Goal: Task Accomplishment & Management: Complete application form

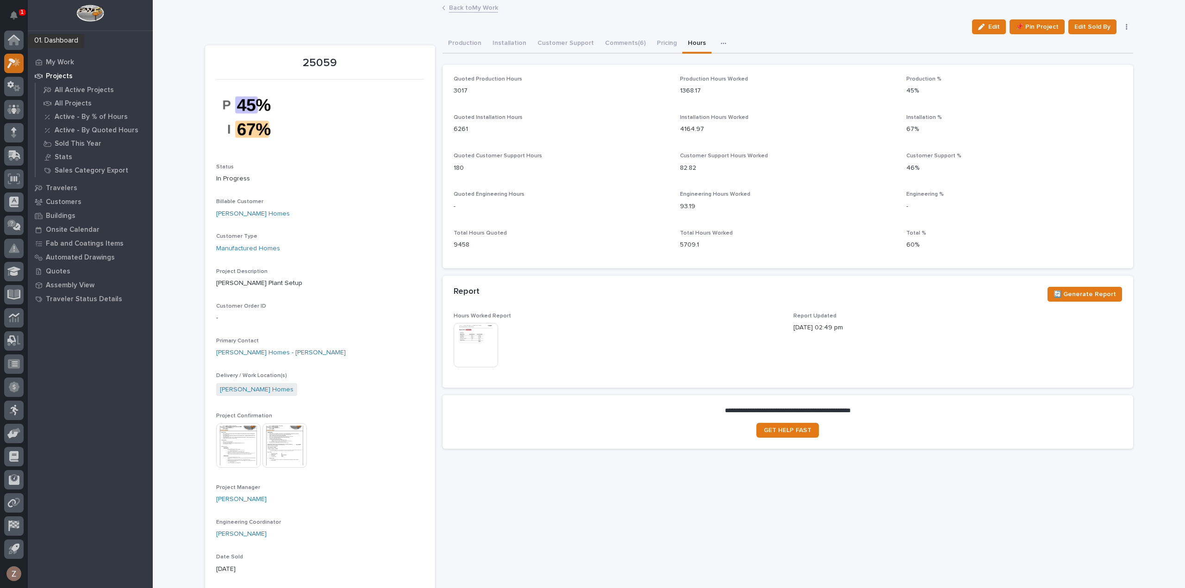
click at [10, 59] on icon at bounding box center [11, 63] width 8 height 10
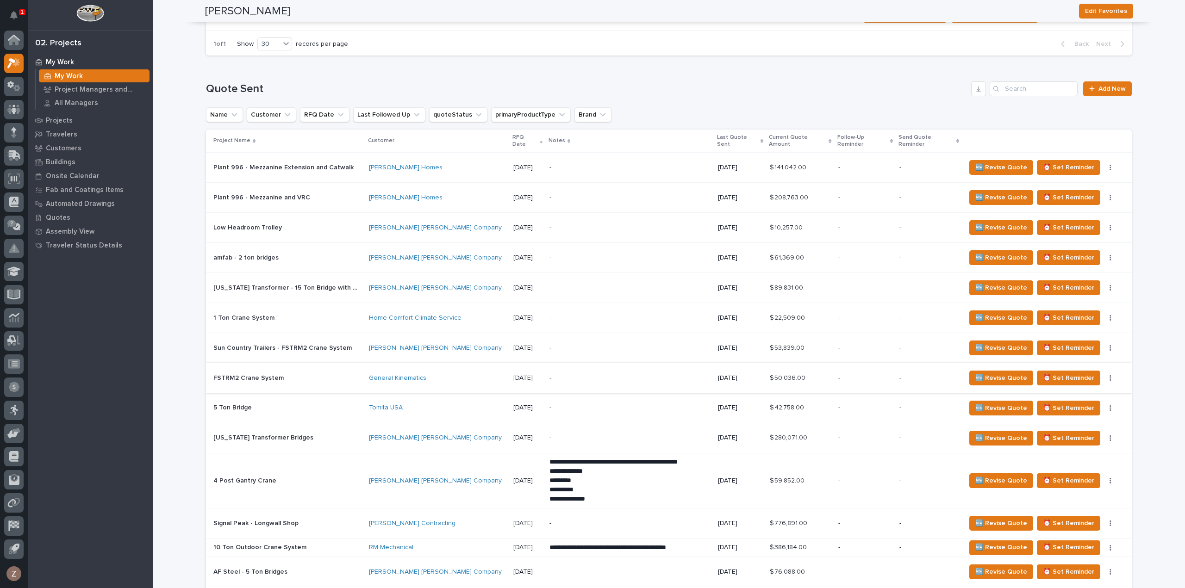
scroll to position [926, 0]
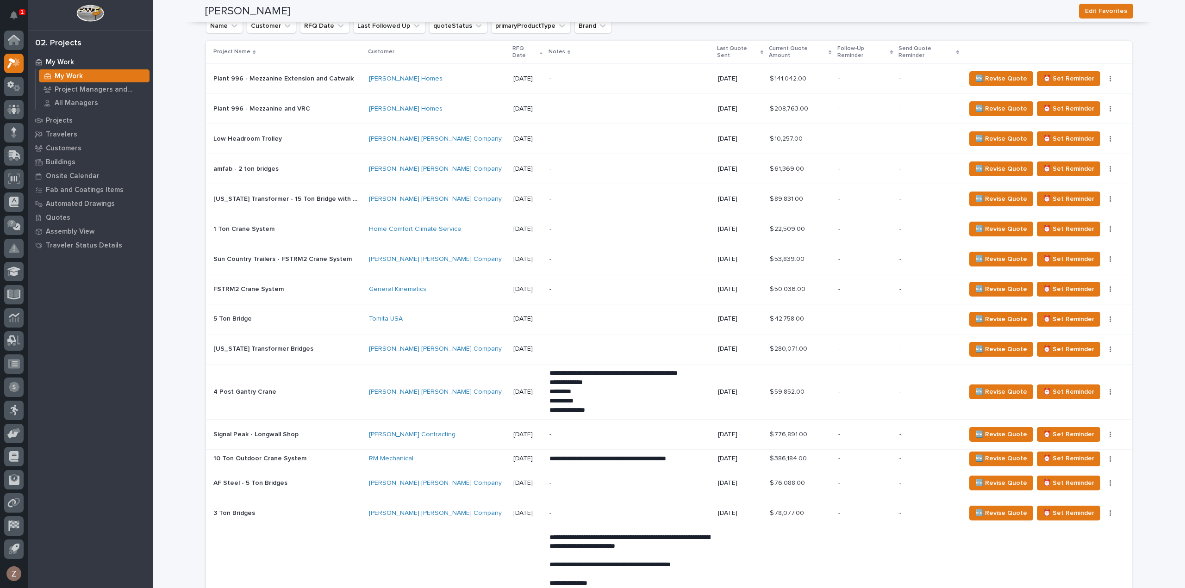
click at [840, 477] on td "-" at bounding box center [865, 483] width 61 height 30
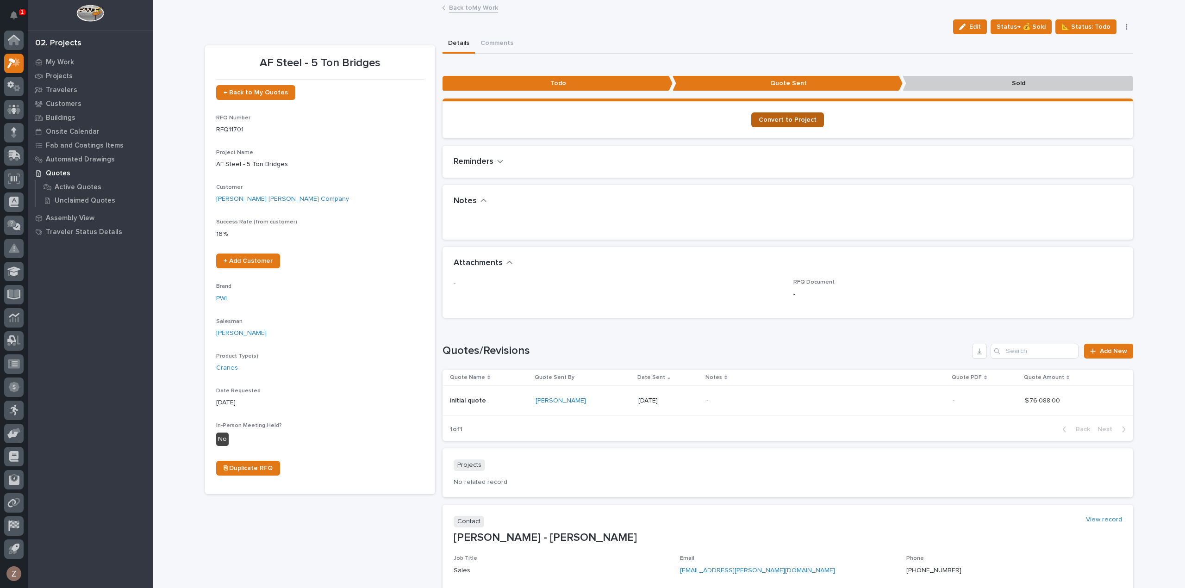
click at [793, 119] on span "Convert to Project" at bounding box center [788, 120] width 58 height 6
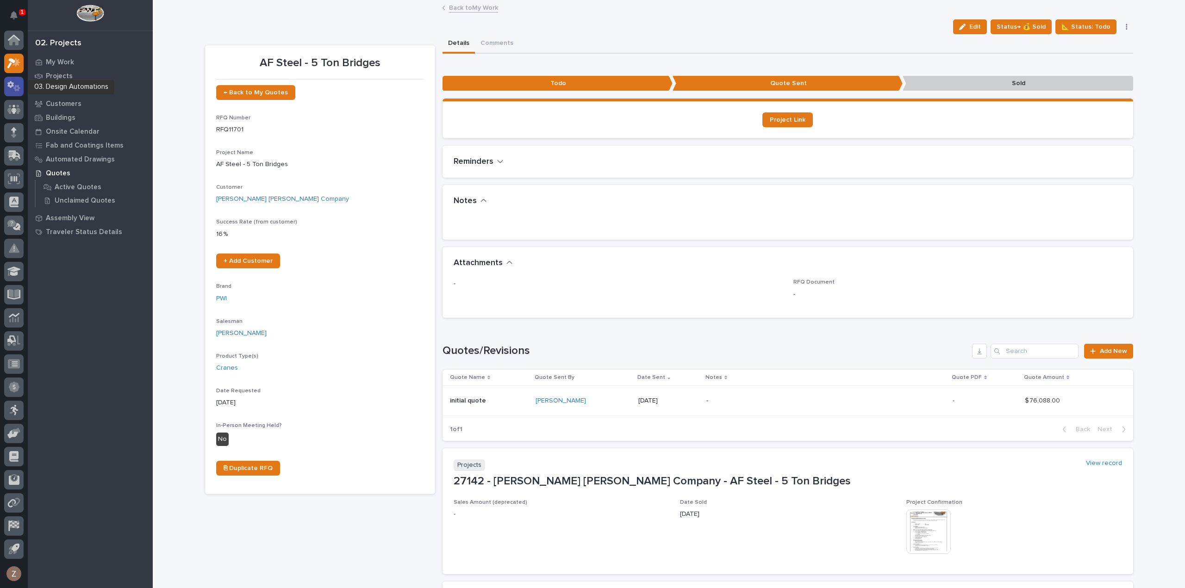
click at [14, 90] on icon at bounding box center [13, 86] width 13 height 11
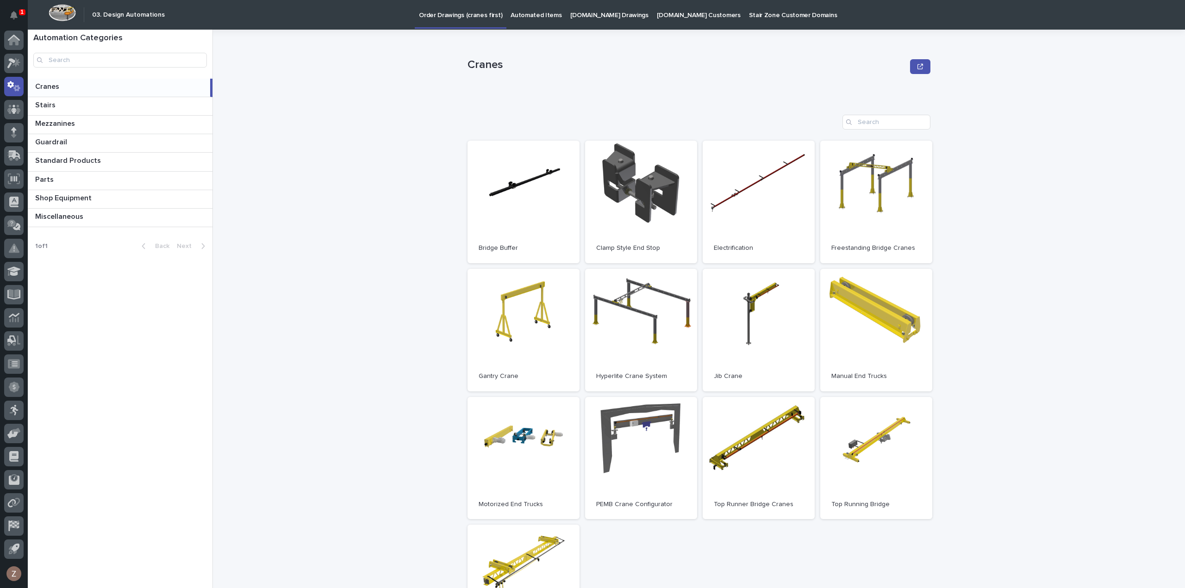
click at [1045, 194] on div "Cranes Cranes Sorry, there was an error saving your record. Please try again. P…" at bounding box center [704, 309] width 961 height 559
click at [531, 11] on p "Automated Items" at bounding box center [536, 9] width 51 height 19
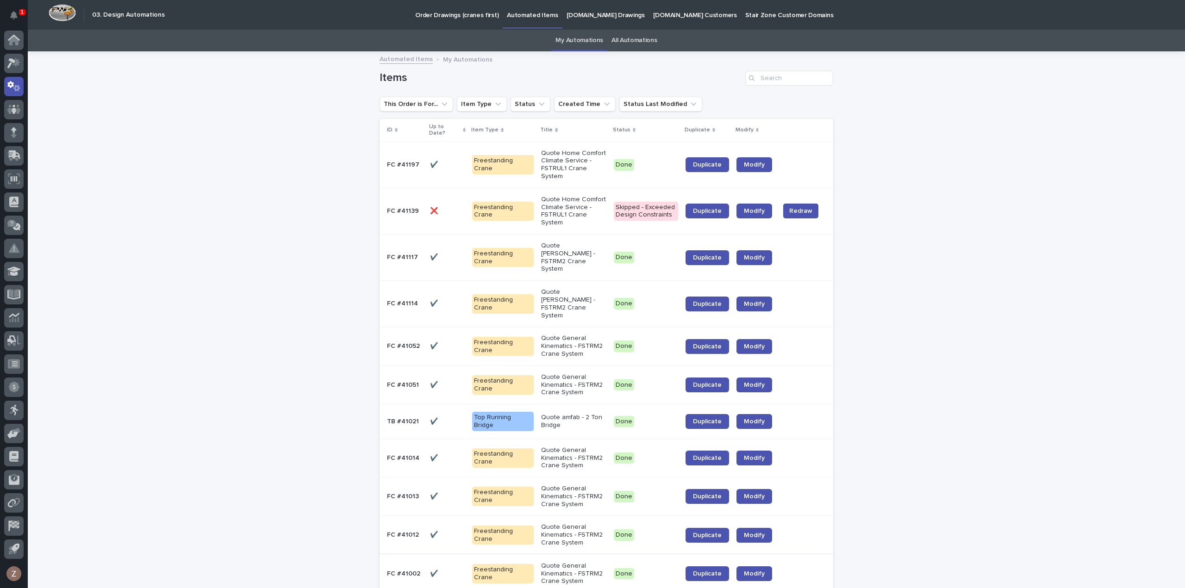
scroll to position [324, 0]
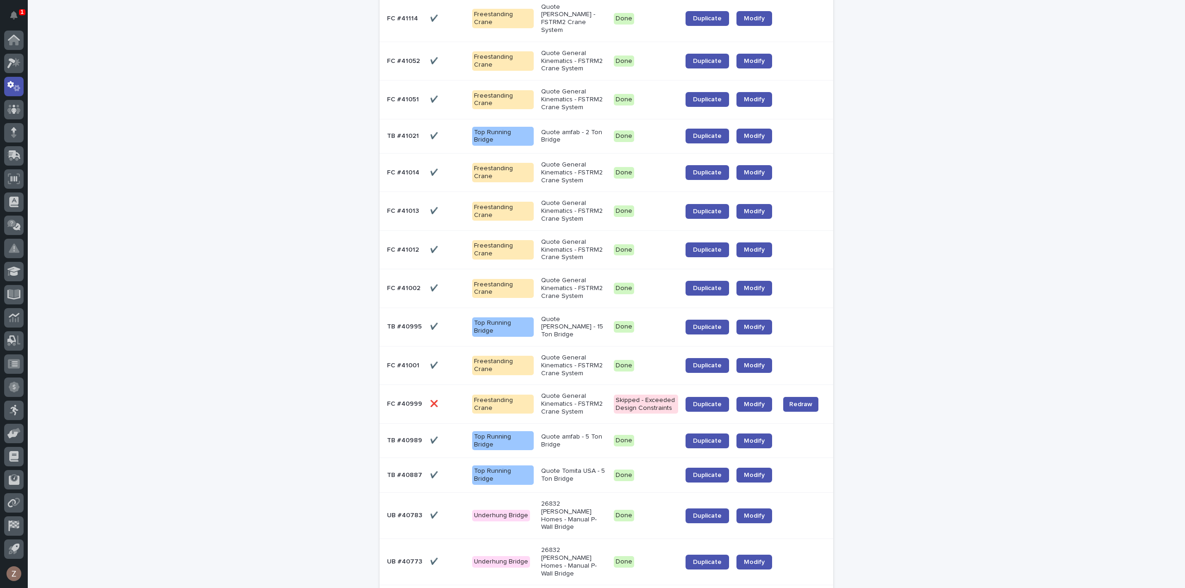
scroll to position [326, 0]
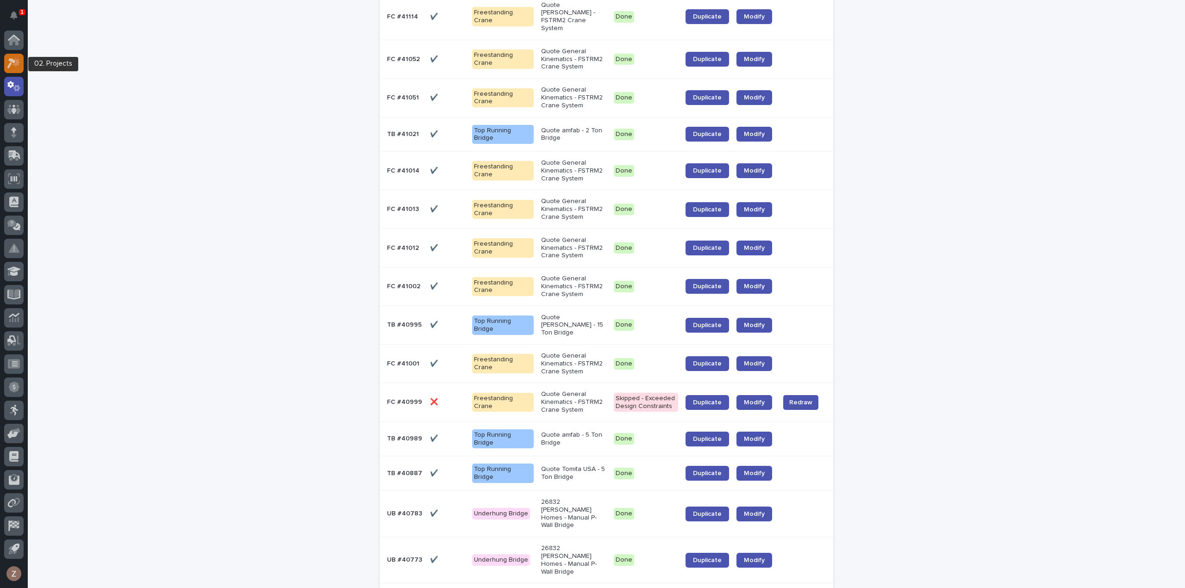
click at [14, 62] on icon at bounding box center [11, 63] width 8 height 10
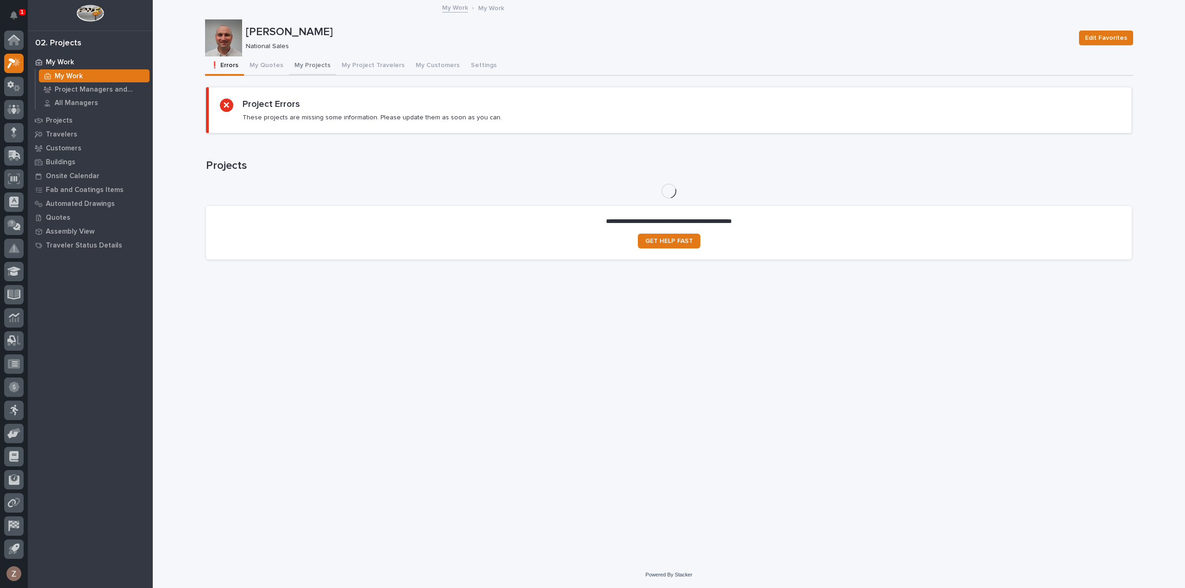
click at [316, 61] on button "My Projects" at bounding box center [312, 65] width 47 height 19
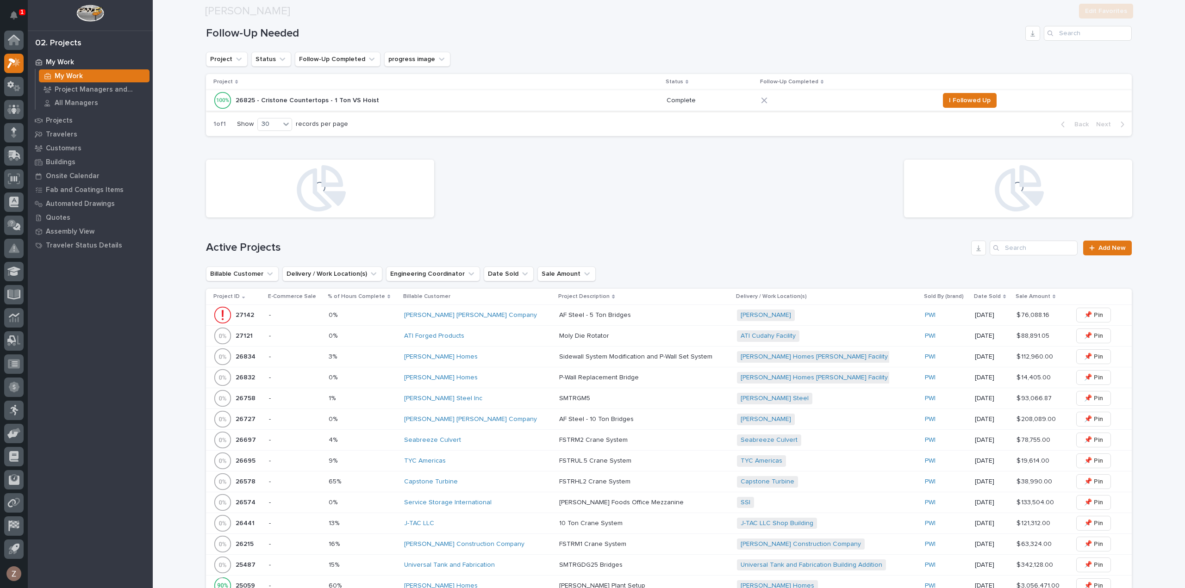
scroll to position [370, 0]
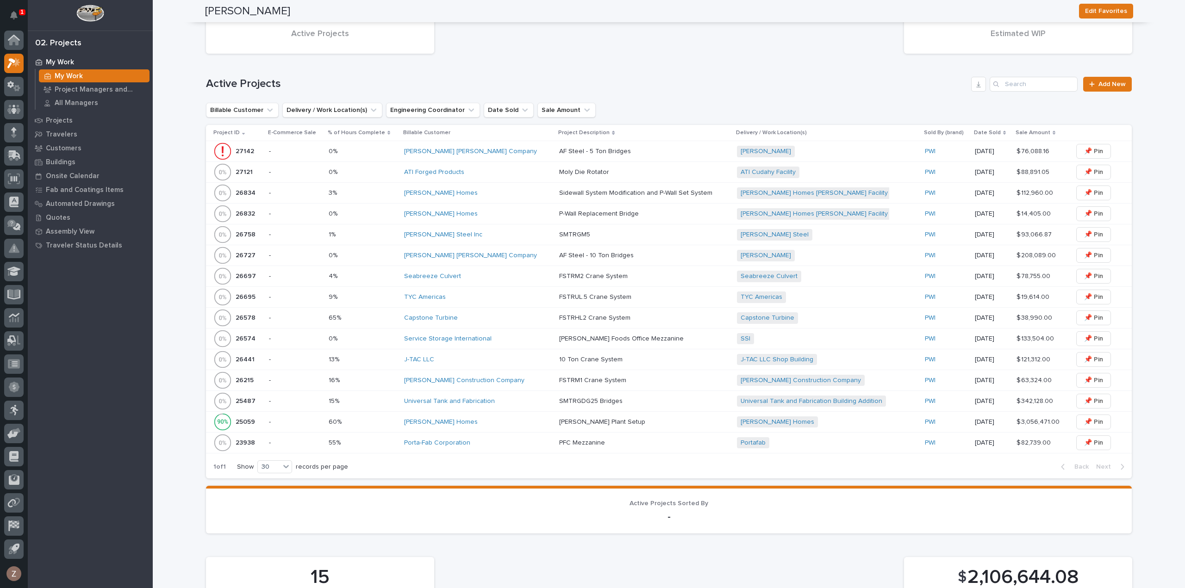
click at [621, 249] on div "AF Steel - 10 Ton [PERSON_NAME] Steel - 10 Ton Bridges" at bounding box center [644, 255] width 170 height 15
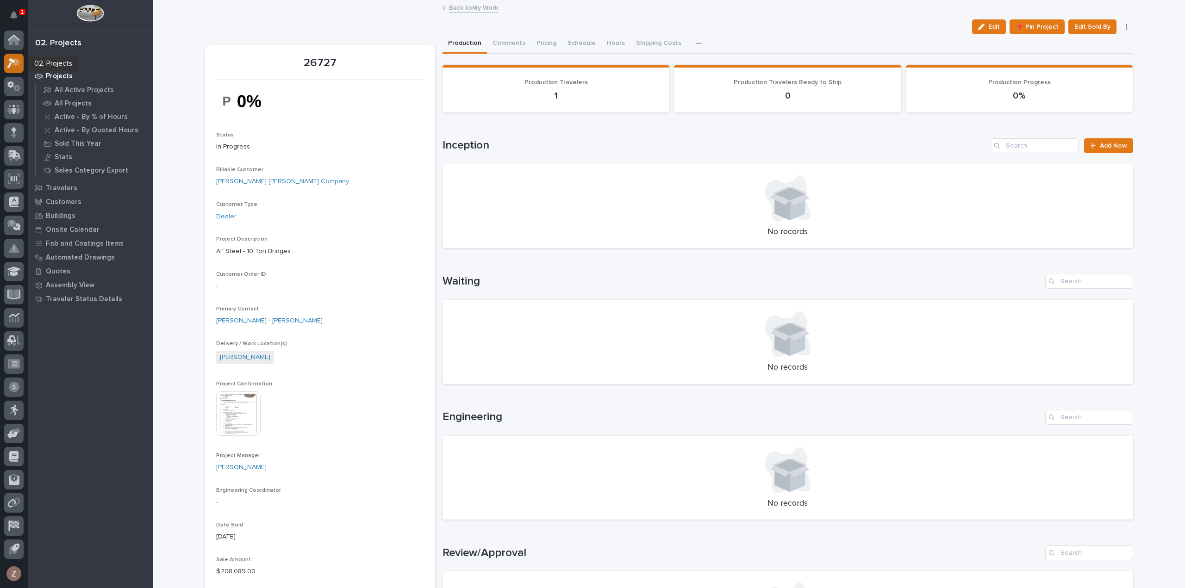
click at [20, 62] on icon at bounding box center [13, 63] width 13 height 11
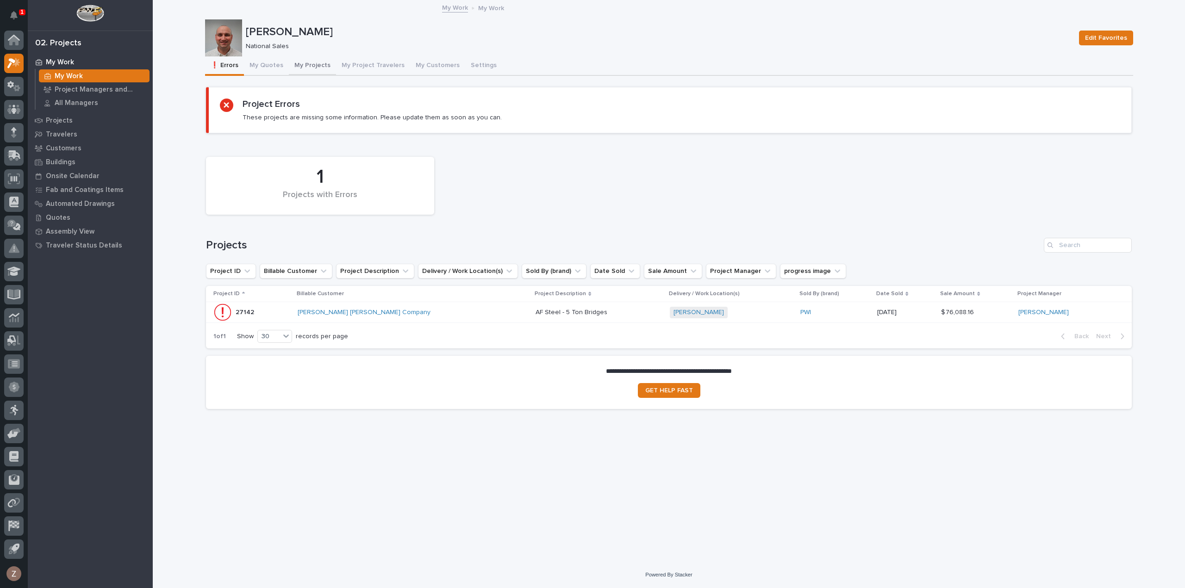
click at [299, 62] on button "My Projects" at bounding box center [312, 65] width 47 height 19
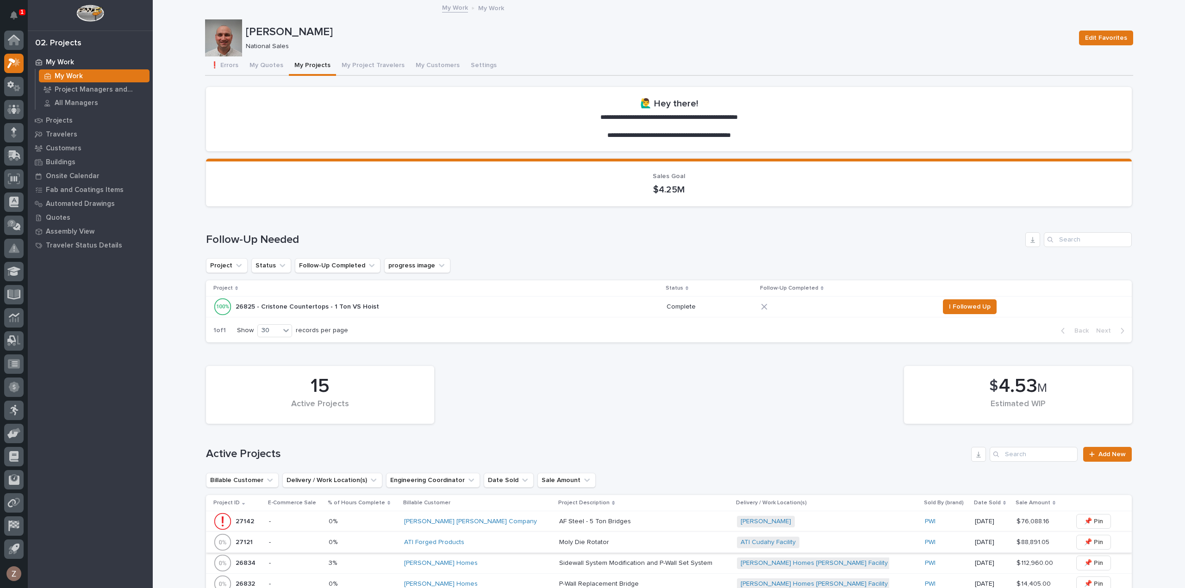
scroll to position [185, 0]
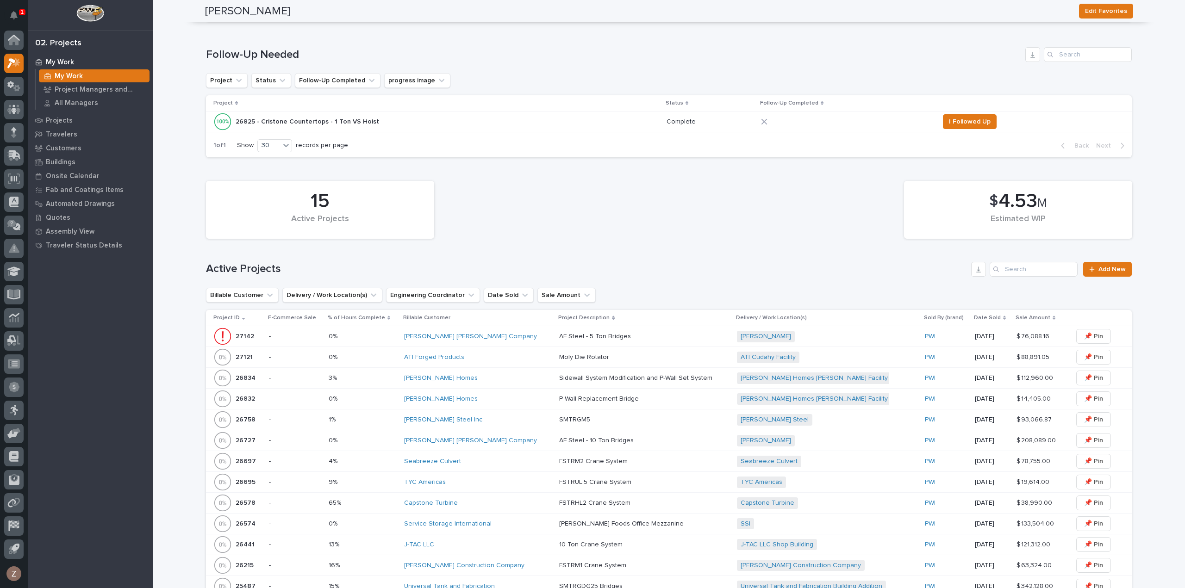
click at [505, 333] on div "[PERSON_NAME] [PERSON_NAME] Company" at bounding box center [478, 337] width 148 height 8
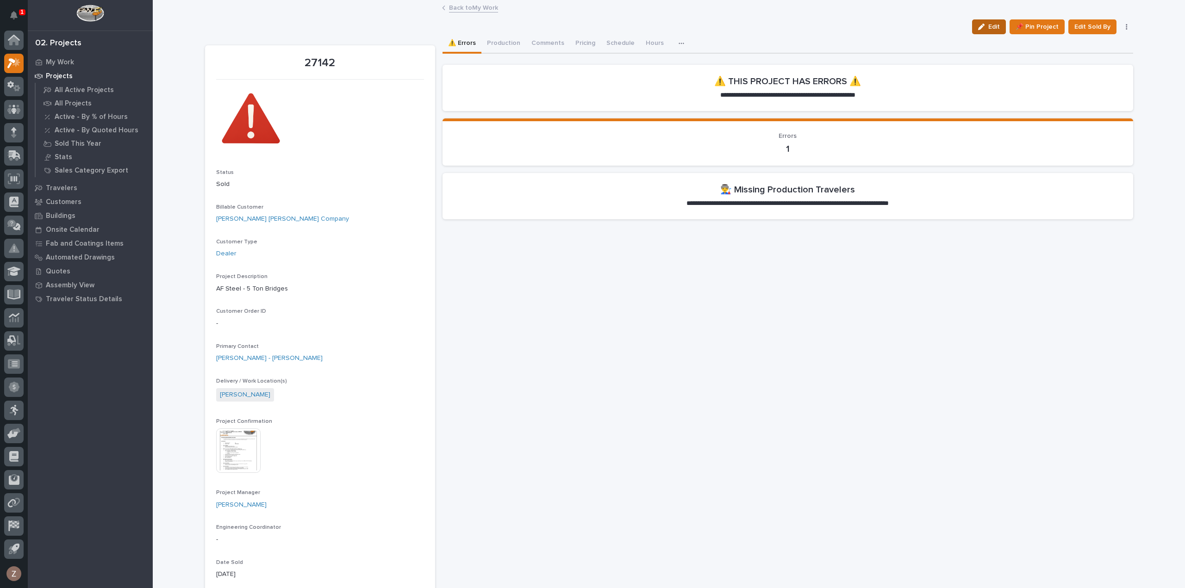
click at [991, 26] on span "Edit" at bounding box center [994, 27] width 12 height 8
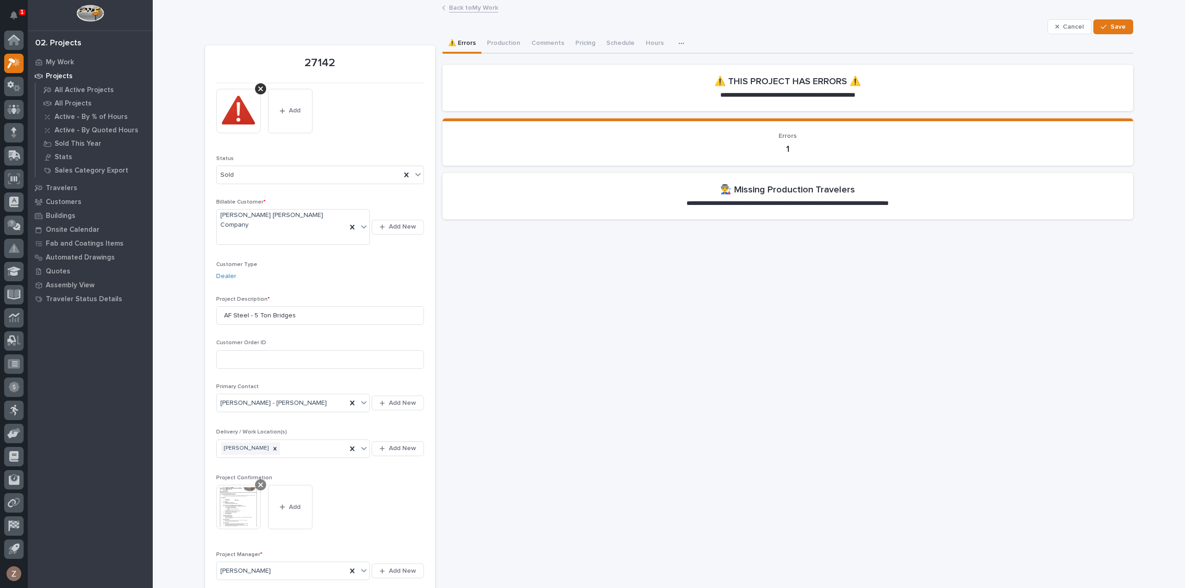
click at [258, 481] on icon at bounding box center [260, 484] width 5 height 7
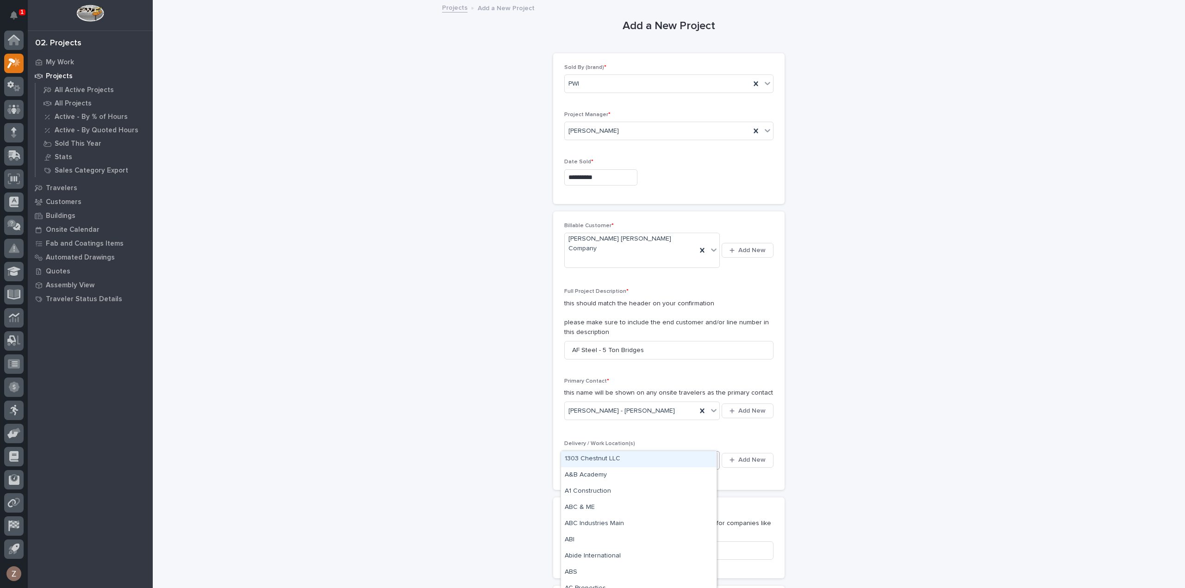
click at [662, 453] on div "Select..." at bounding box center [636, 460] width 143 height 15
type input "*"
type input "***"
drag, startPoint x: 950, startPoint y: 472, endPoint x: 945, endPoint y: 470, distance: 5.4
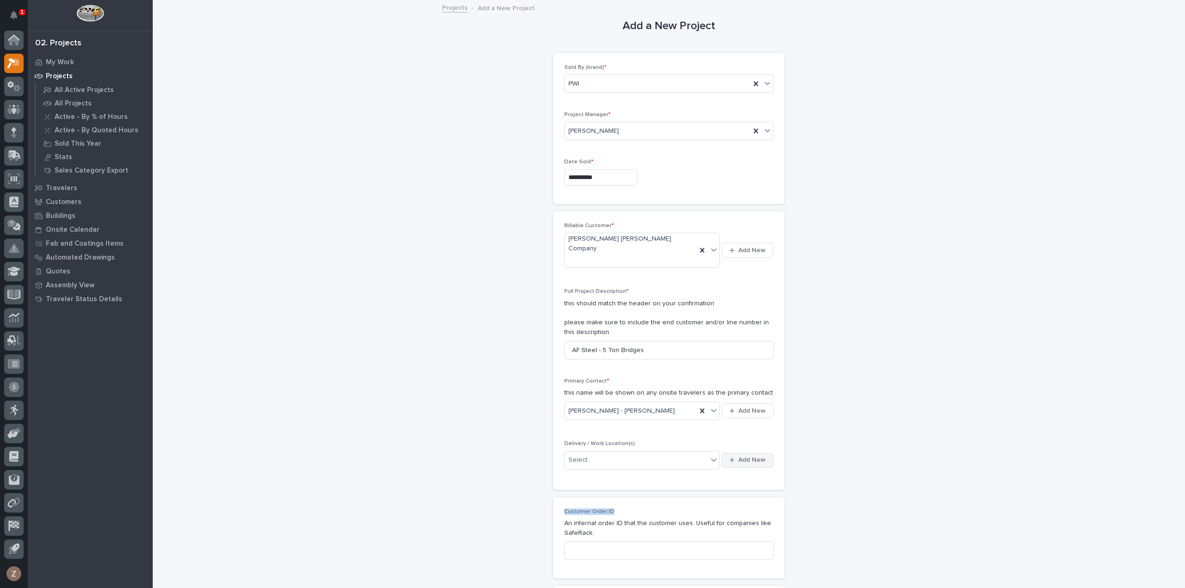
click at [742, 456] on span "Add New" at bounding box center [751, 460] width 27 height 8
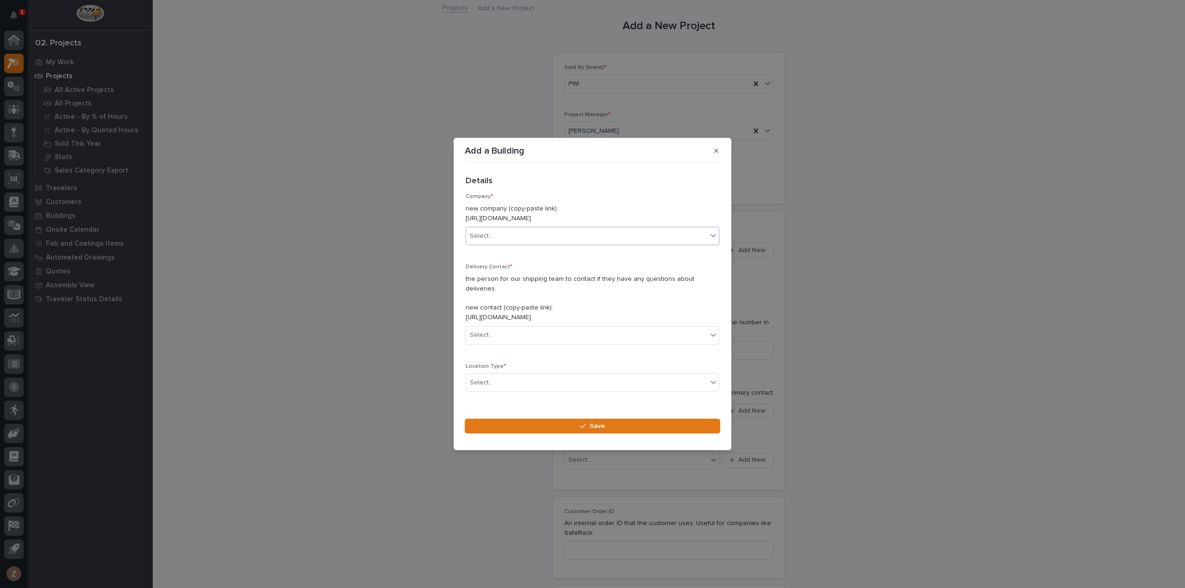
click at [531, 238] on div "Select..." at bounding box center [586, 236] width 241 height 15
type input "*****"
click at [484, 259] on div "[PERSON_NAME] [PERSON_NAME] Company" at bounding box center [589, 259] width 246 height 16
click at [517, 331] on div "Select..." at bounding box center [586, 335] width 241 height 15
type input "*****"
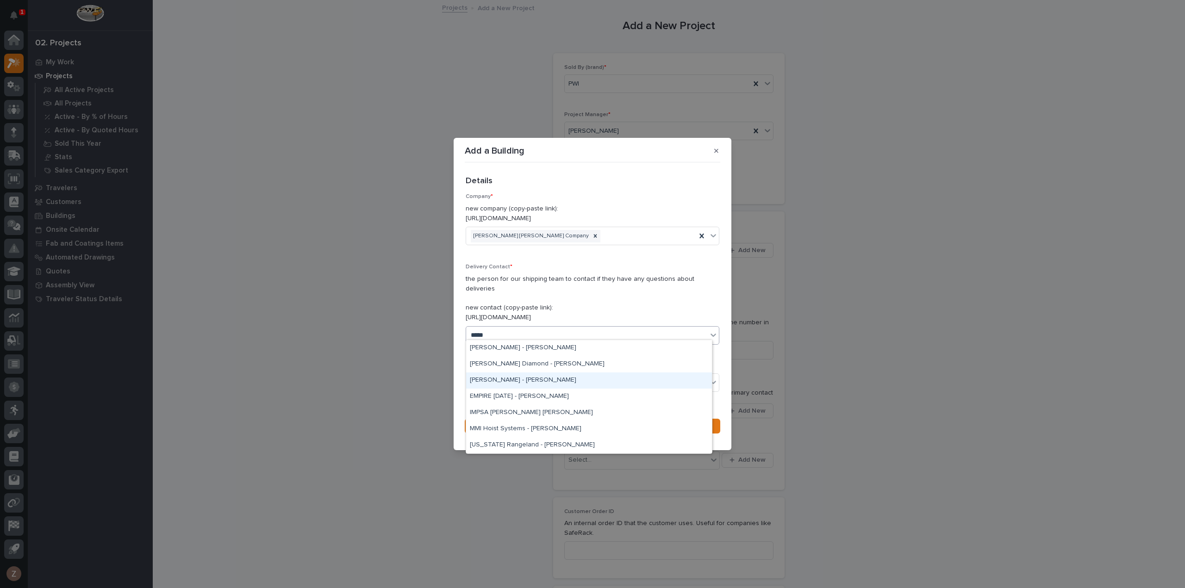
click at [523, 384] on div "[PERSON_NAME] - [PERSON_NAME]" at bounding box center [589, 381] width 246 height 16
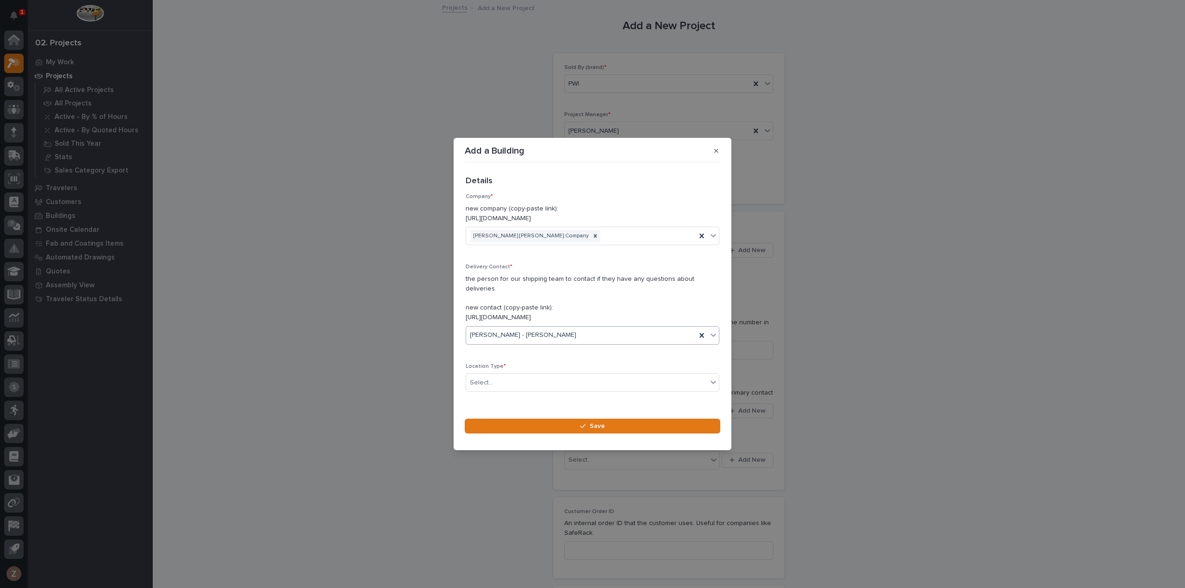
scroll to position [25, 0]
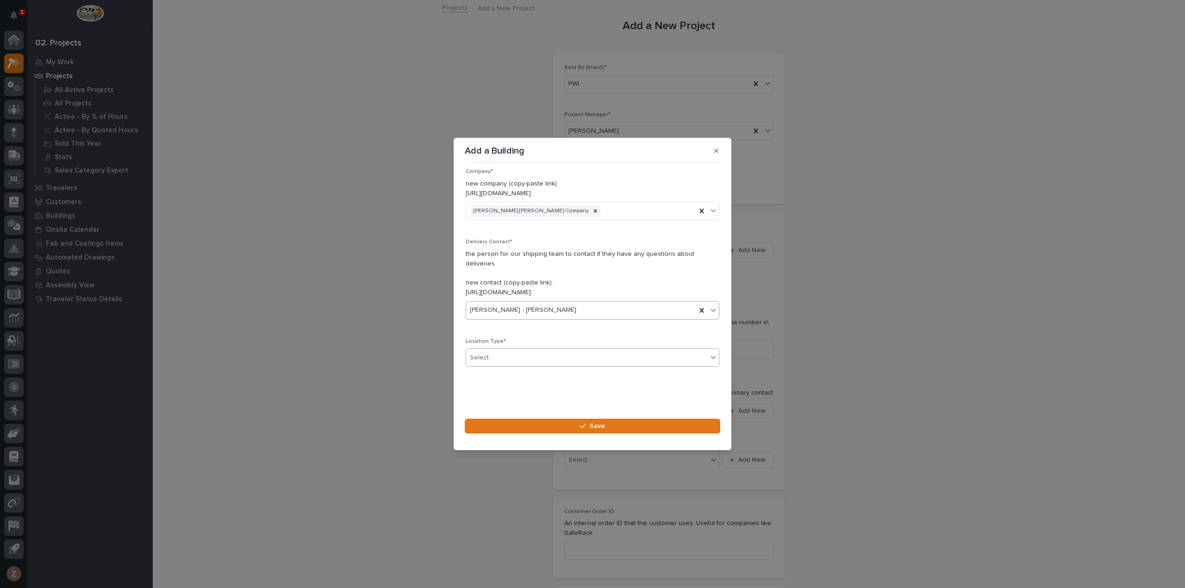
click at [510, 350] on div "Select..." at bounding box center [586, 357] width 241 height 15
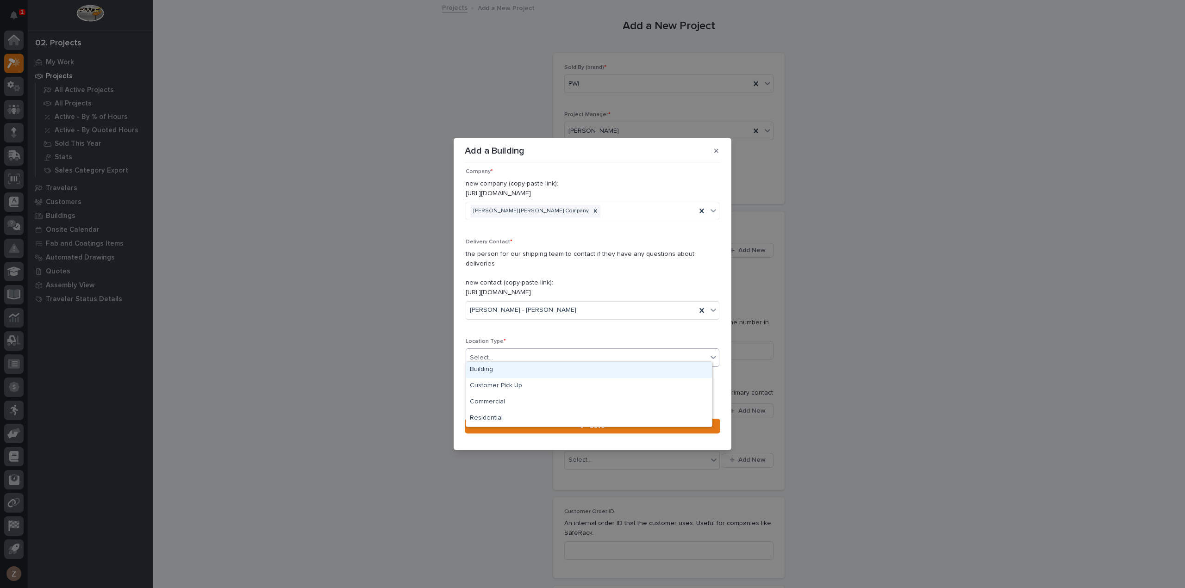
click at [507, 369] on div "Building" at bounding box center [589, 370] width 246 height 16
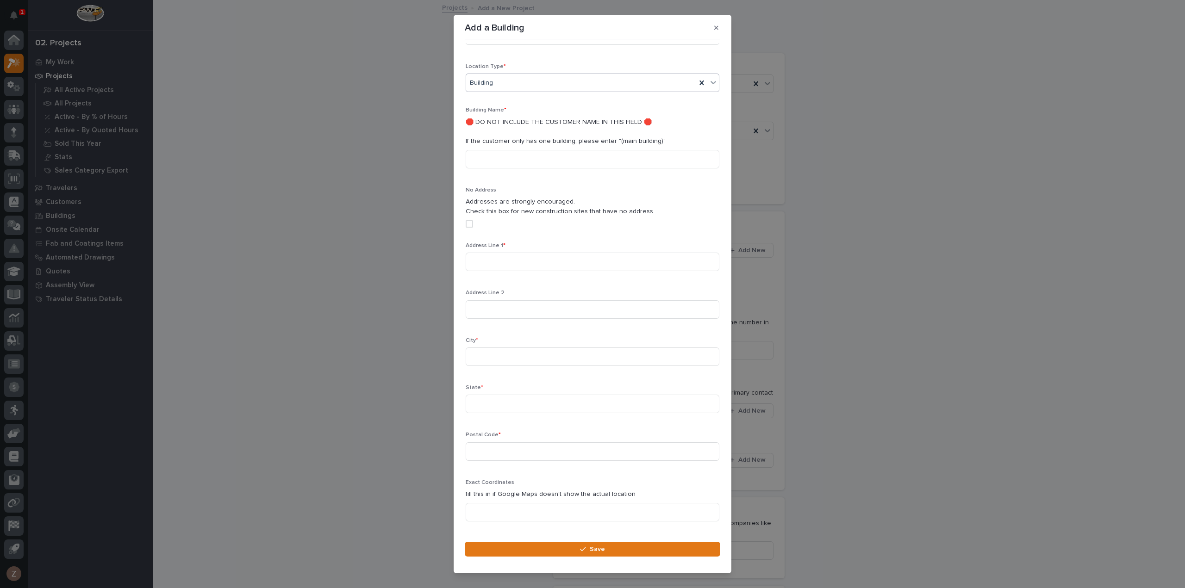
scroll to position [198, 0]
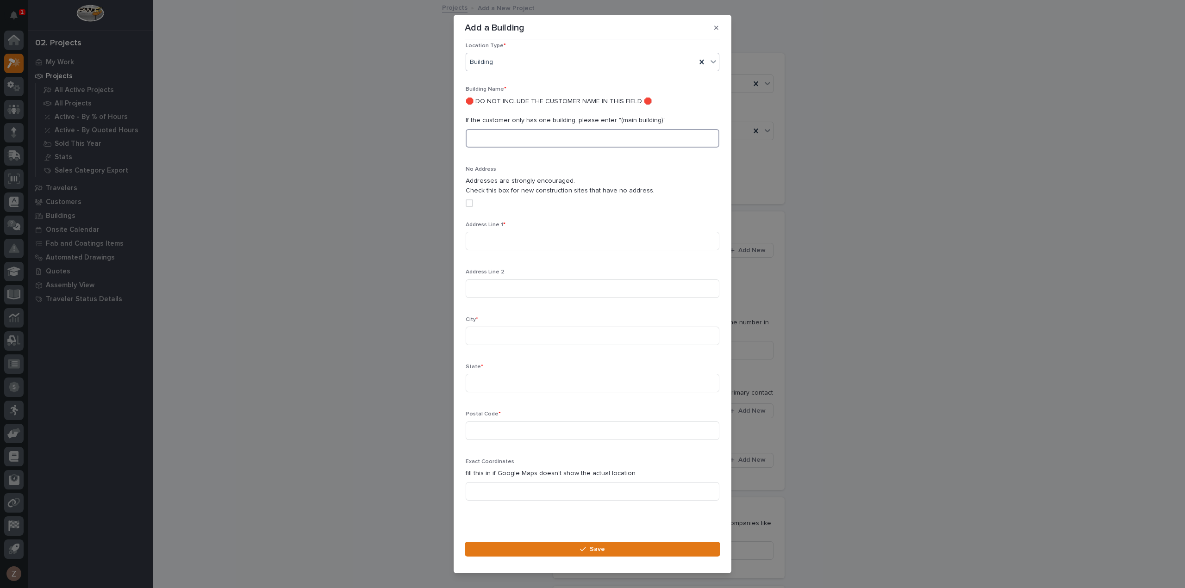
click at [527, 129] on input at bounding box center [593, 138] width 254 height 19
type input "A"
type input "Main Building"
click at [493, 234] on input at bounding box center [593, 241] width 254 height 19
type input "6549 W Rock Solid Way"
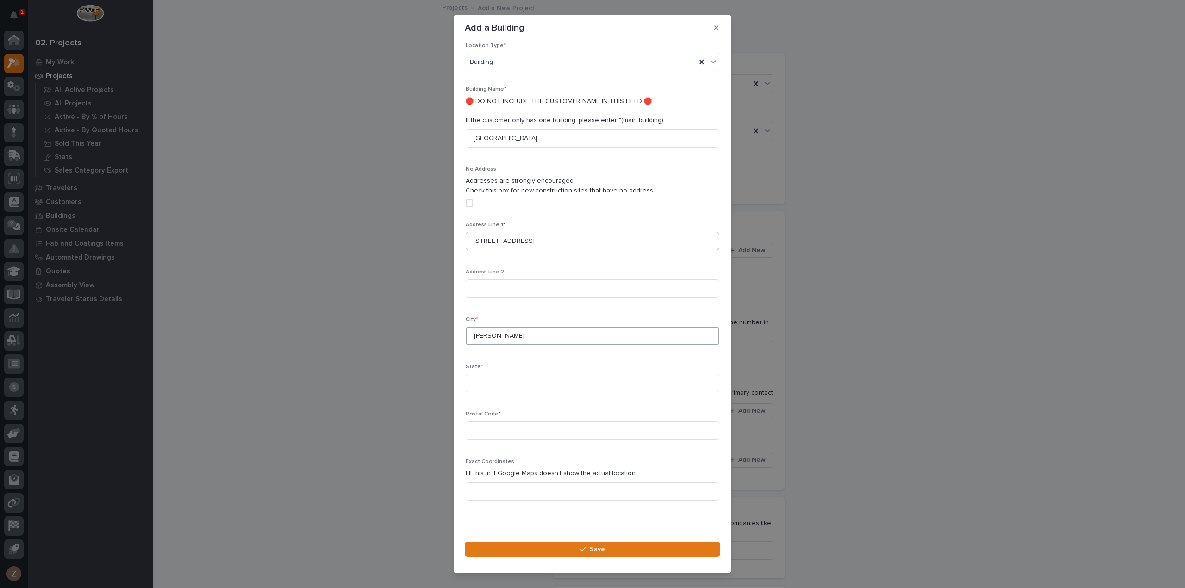
type input "Chandler"
type input "Arizona"
type input "85226"
click at [586, 549] on icon "button" at bounding box center [583, 549] width 6 height 6
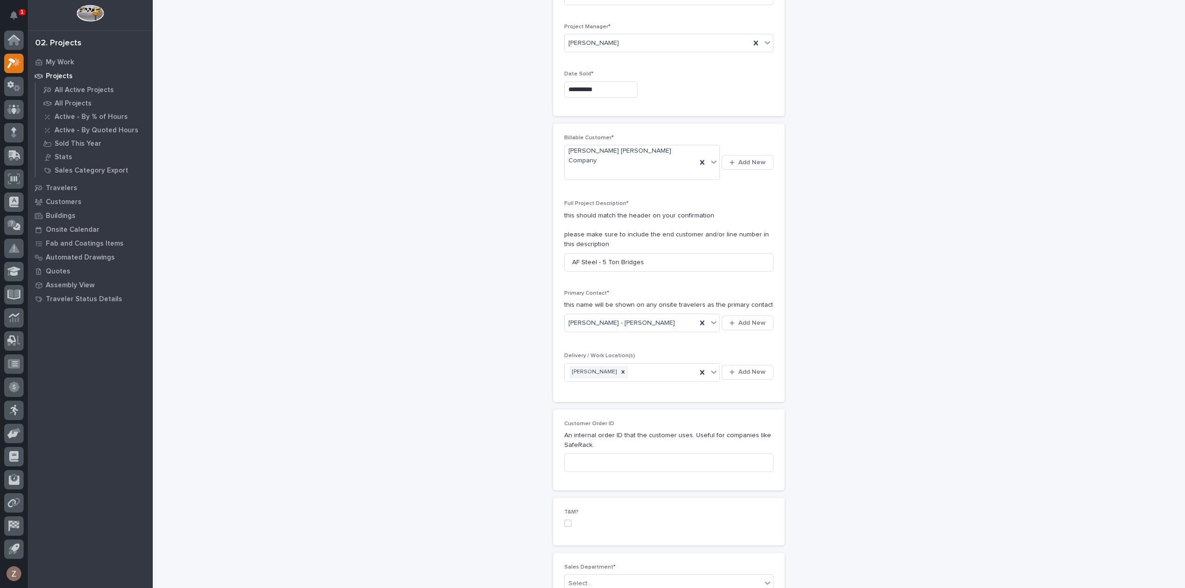
scroll to position [185, 0]
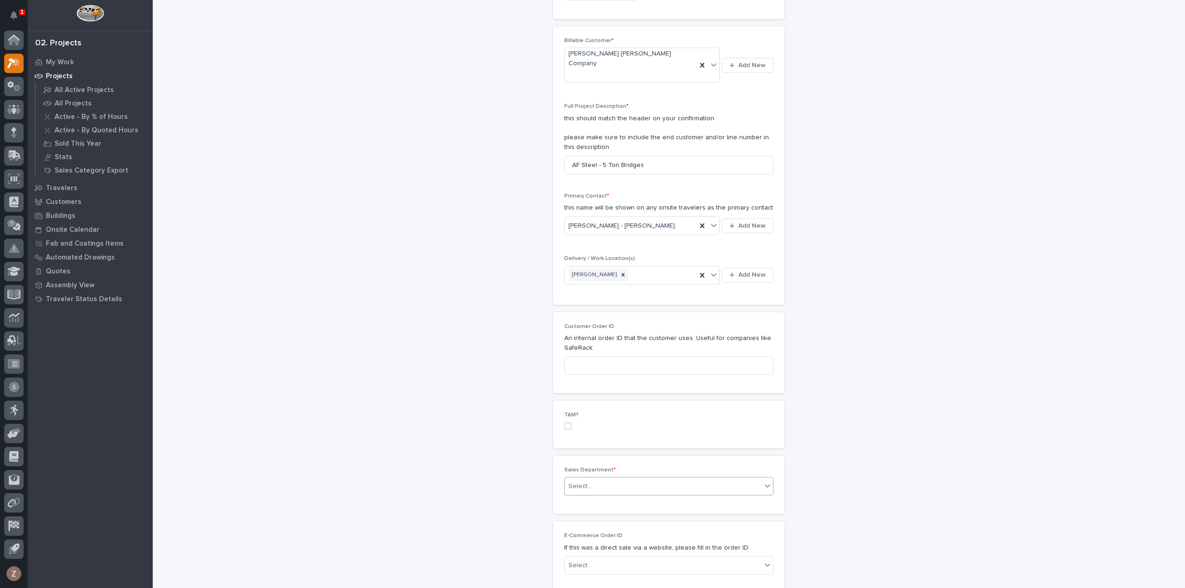
click at [619, 479] on div "Select..." at bounding box center [663, 486] width 197 height 15
click at [617, 487] on div "National Sales" at bounding box center [665, 485] width 208 height 16
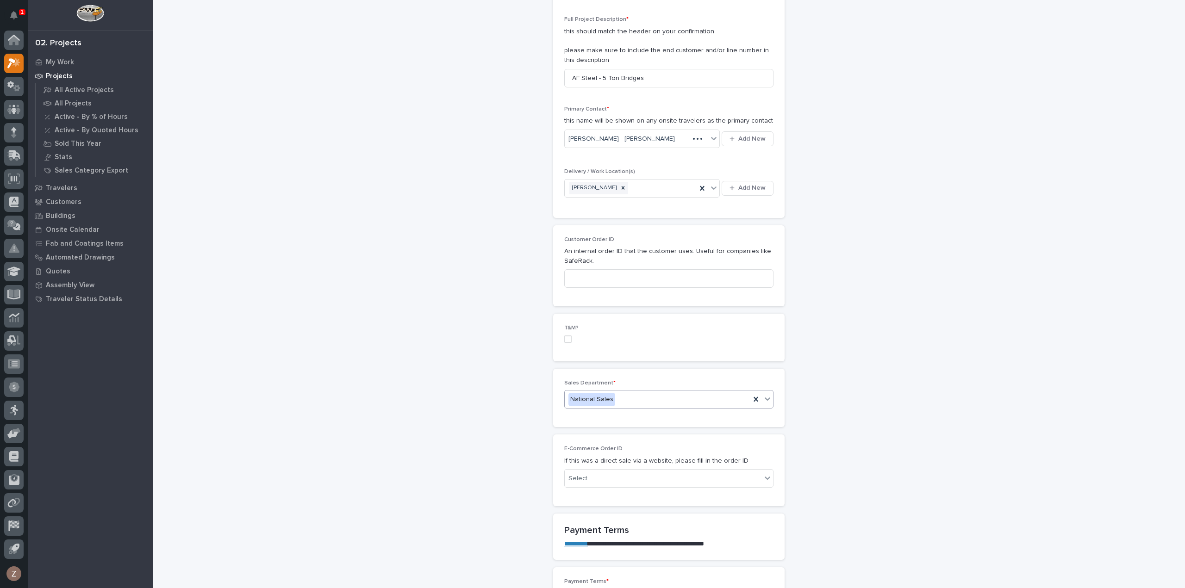
scroll to position [370, 0]
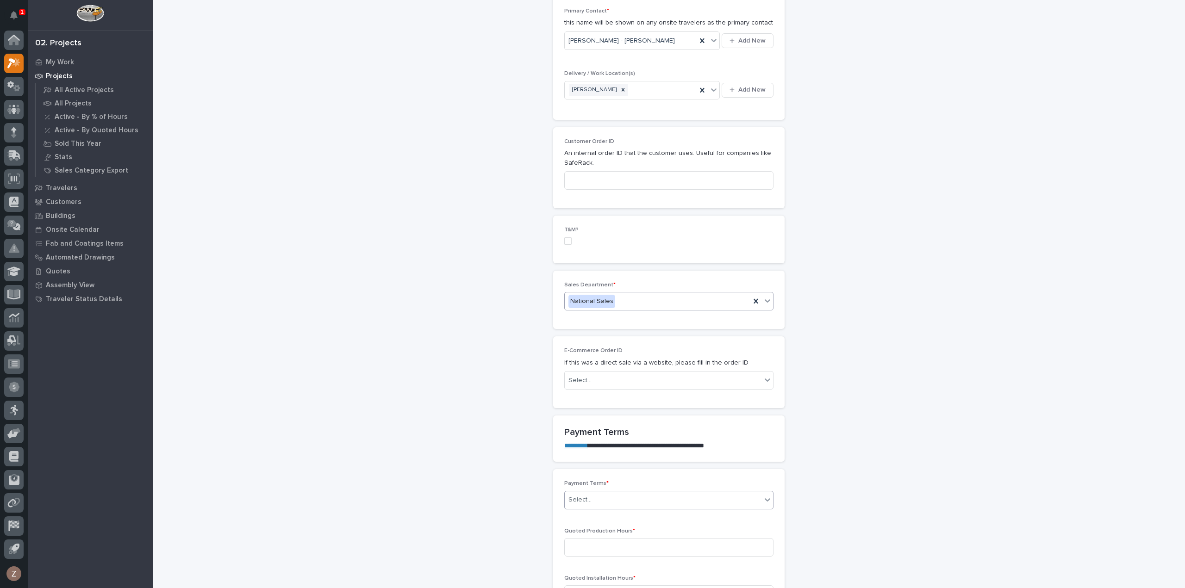
click at [609, 493] on div "Select..." at bounding box center [663, 500] width 197 height 15
click at [607, 532] on div "35/65" at bounding box center [665, 531] width 208 height 16
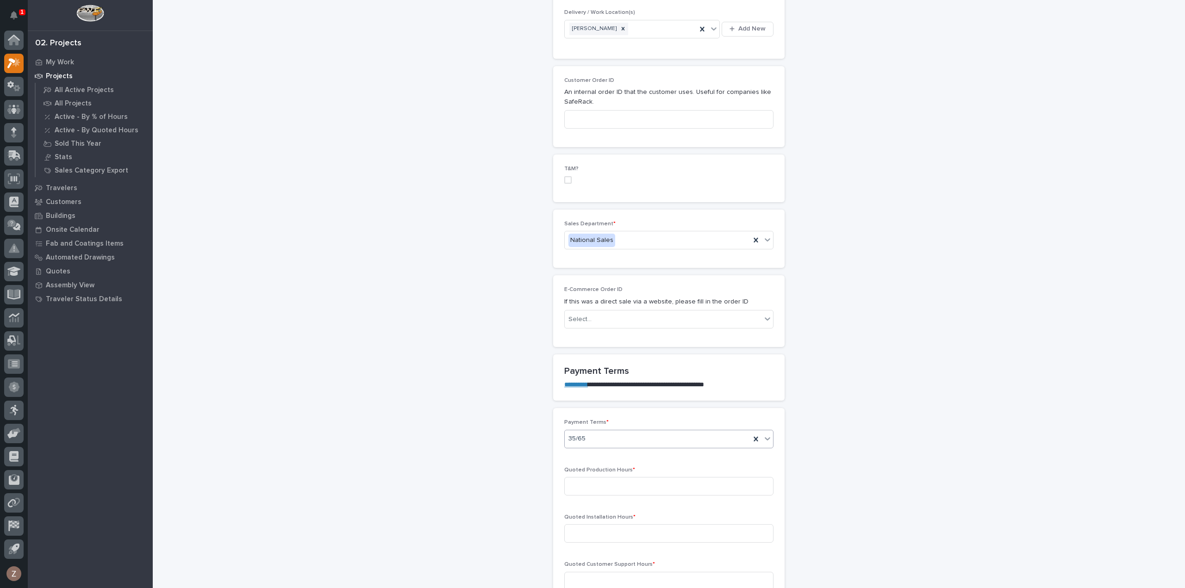
scroll to position [555, 0]
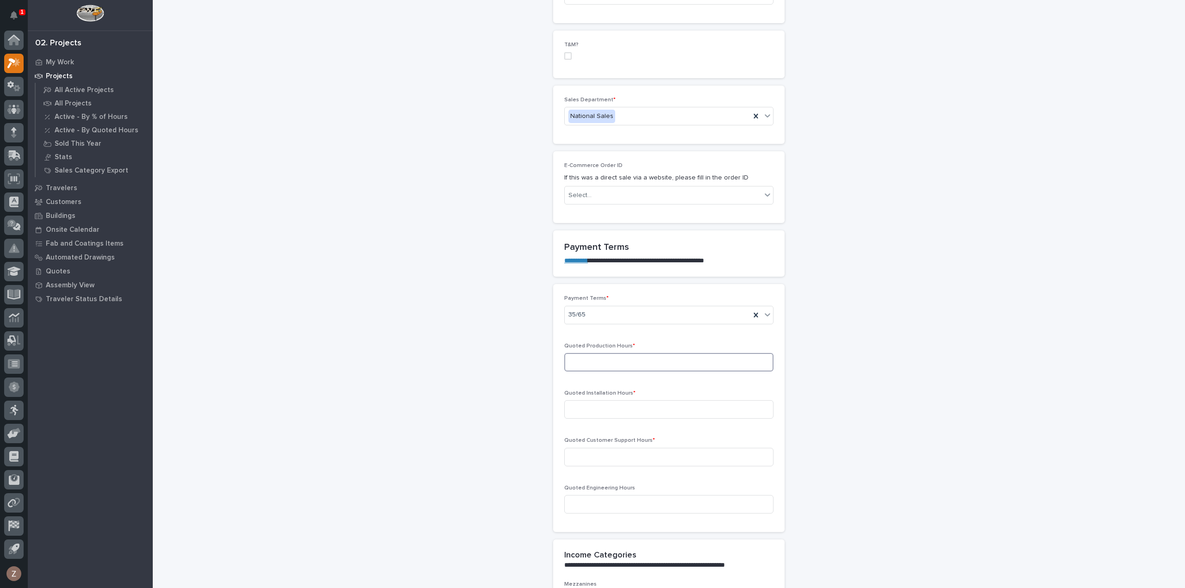
click at [602, 353] on input at bounding box center [668, 362] width 209 height 19
type input "150"
click at [615, 400] on input at bounding box center [668, 409] width 209 height 19
type input "0"
click at [599, 448] on input at bounding box center [668, 457] width 209 height 19
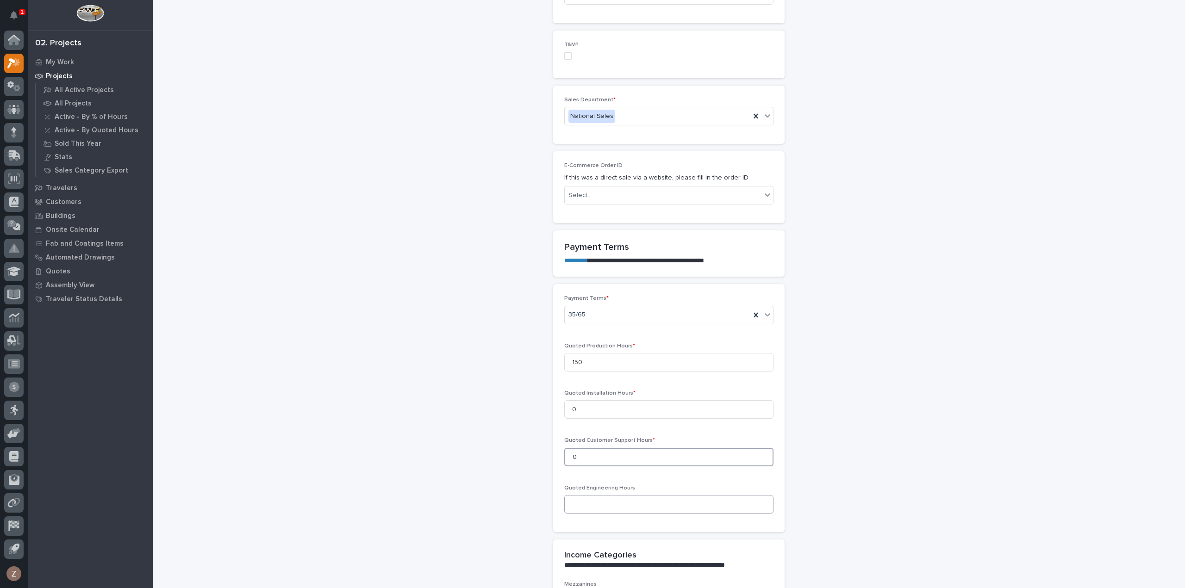
type input "0"
click at [602, 495] on input at bounding box center [668, 504] width 209 height 19
click at [580, 495] on input at bounding box center [668, 504] width 209 height 19
type input "13"
click at [948, 388] on div "**********" at bounding box center [669, 431] width 928 height 1972
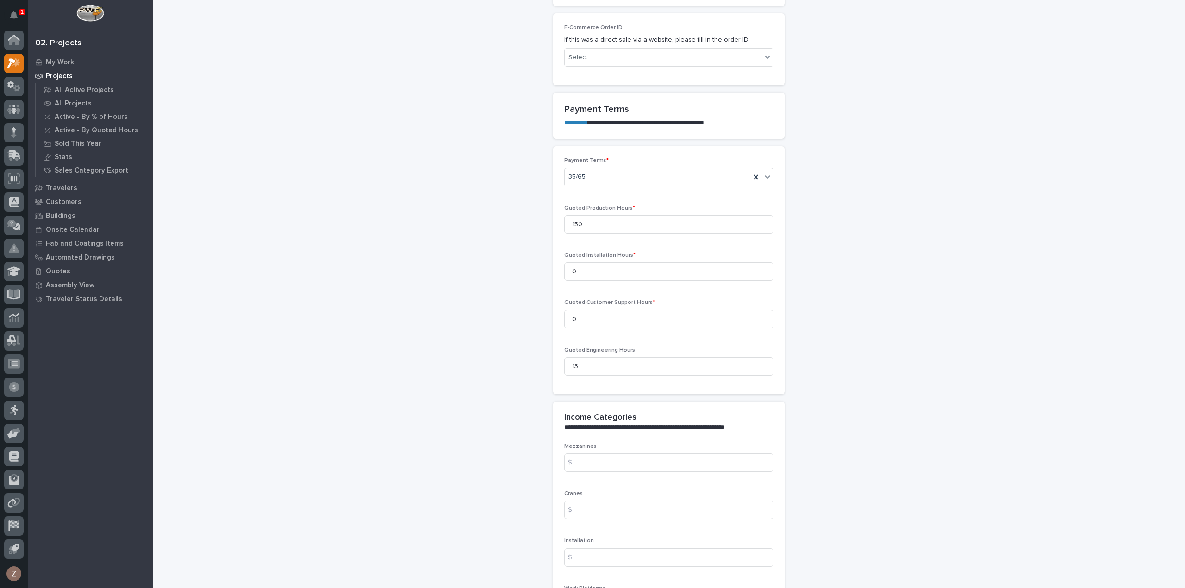
scroll to position [833, 0]
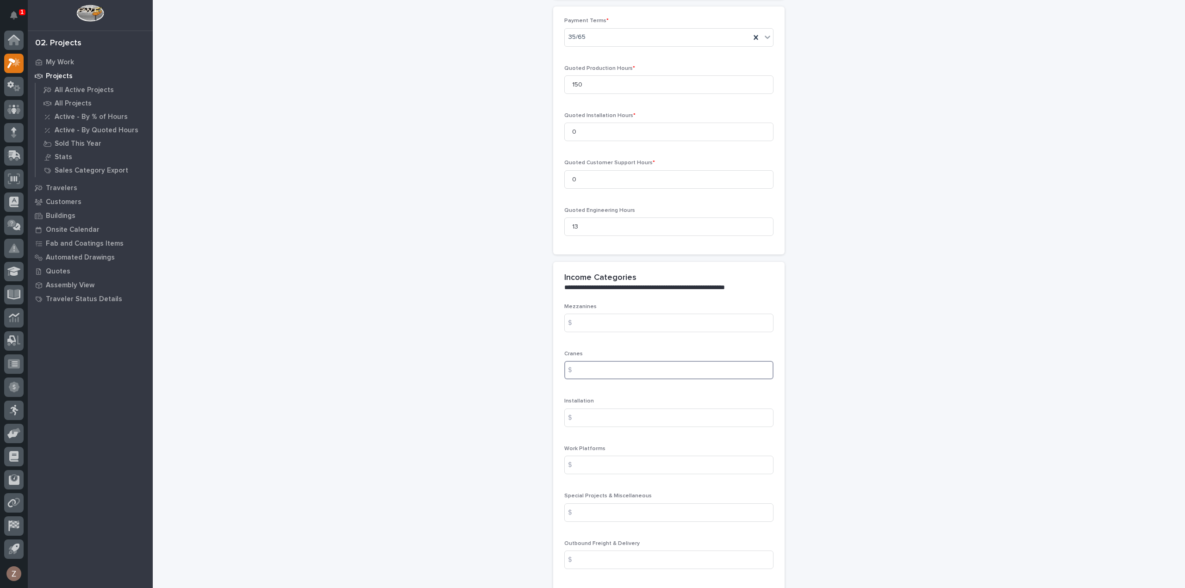
drag, startPoint x: 600, startPoint y: 353, endPoint x: 622, endPoint y: 349, distance: 22.5
click at [600, 361] on input at bounding box center [668, 370] width 209 height 19
type input "70163.16"
click at [616, 551] on input at bounding box center [668, 560] width 209 height 19
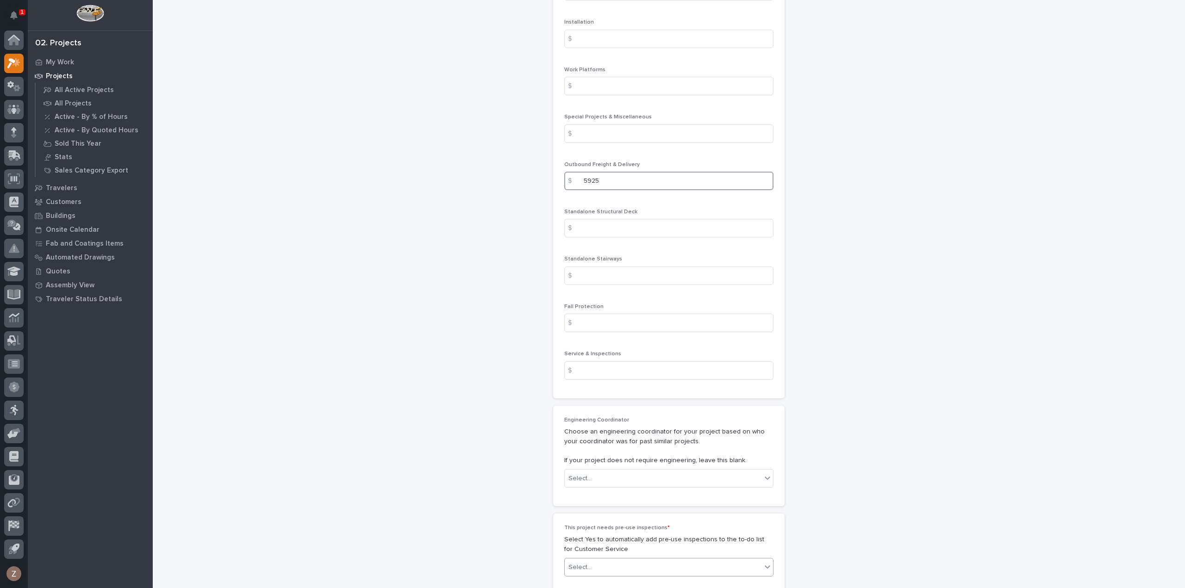
scroll to position [1296, 0]
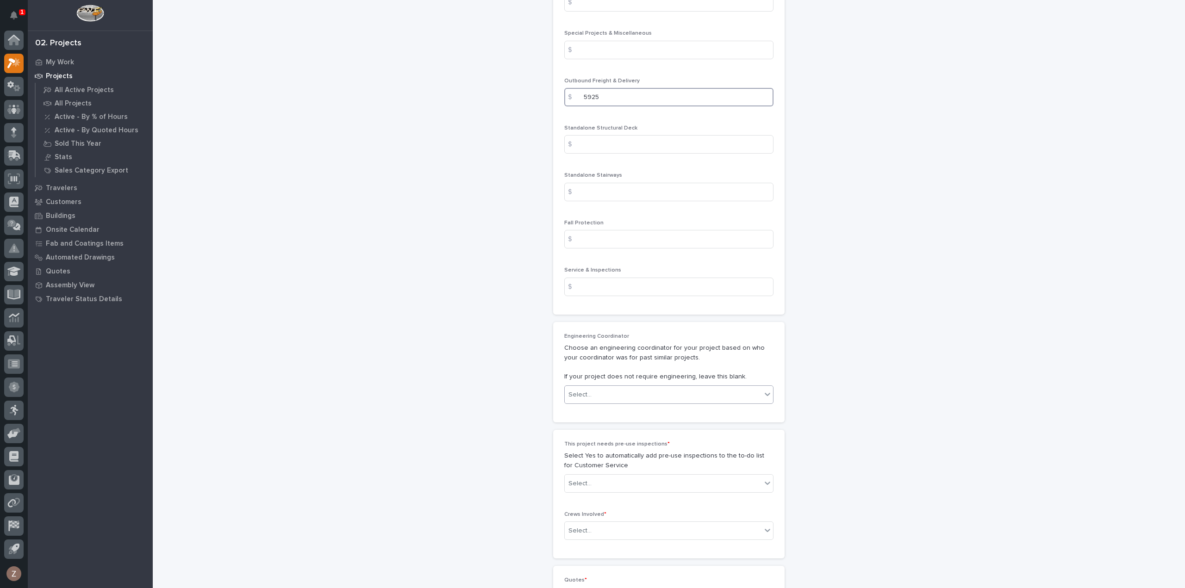
type input "5925"
click at [622, 387] on div "Select..." at bounding box center [663, 394] width 197 height 15
click at [651, 387] on div "Select..." at bounding box center [663, 394] width 197 height 15
click at [723, 387] on div "Select..." at bounding box center [663, 394] width 197 height 15
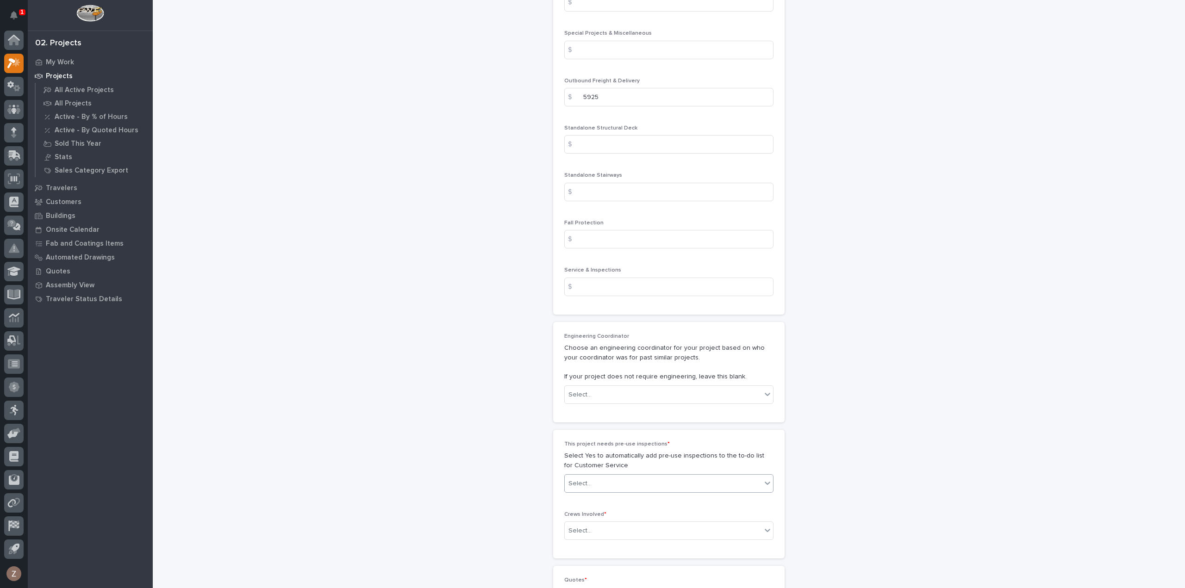
click at [687, 476] on div "Select..." at bounding box center [663, 483] width 197 height 15
click at [642, 498] on div "No" at bounding box center [665, 497] width 208 height 16
click at [625, 524] on div "Select..." at bounding box center [663, 531] width 197 height 15
click at [618, 531] on div "Production" at bounding box center [665, 528] width 208 height 16
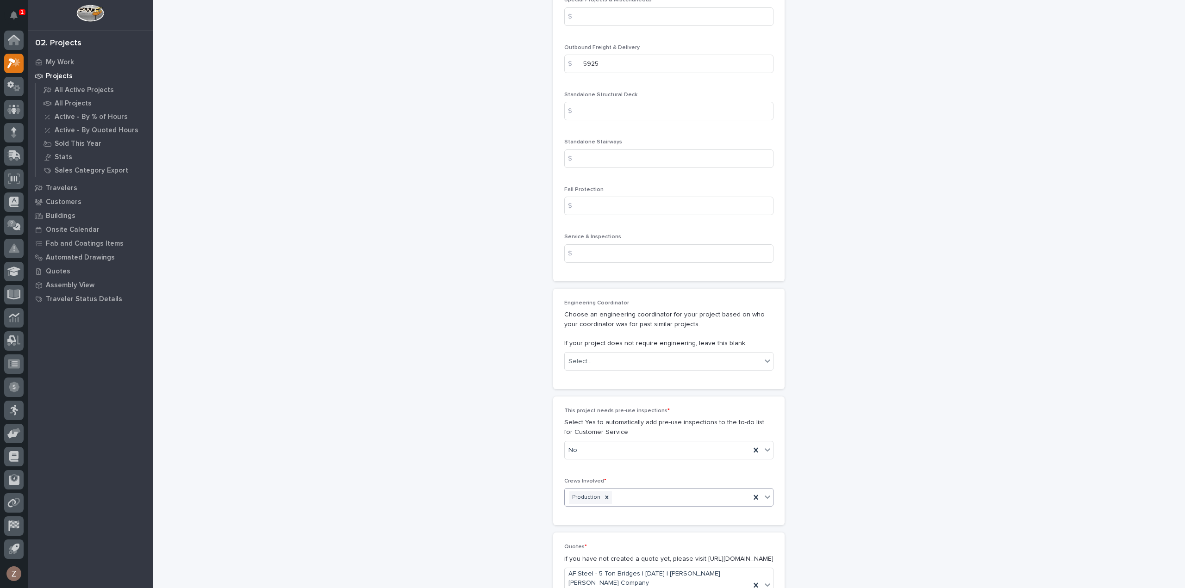
scroll to position [1307, 0]
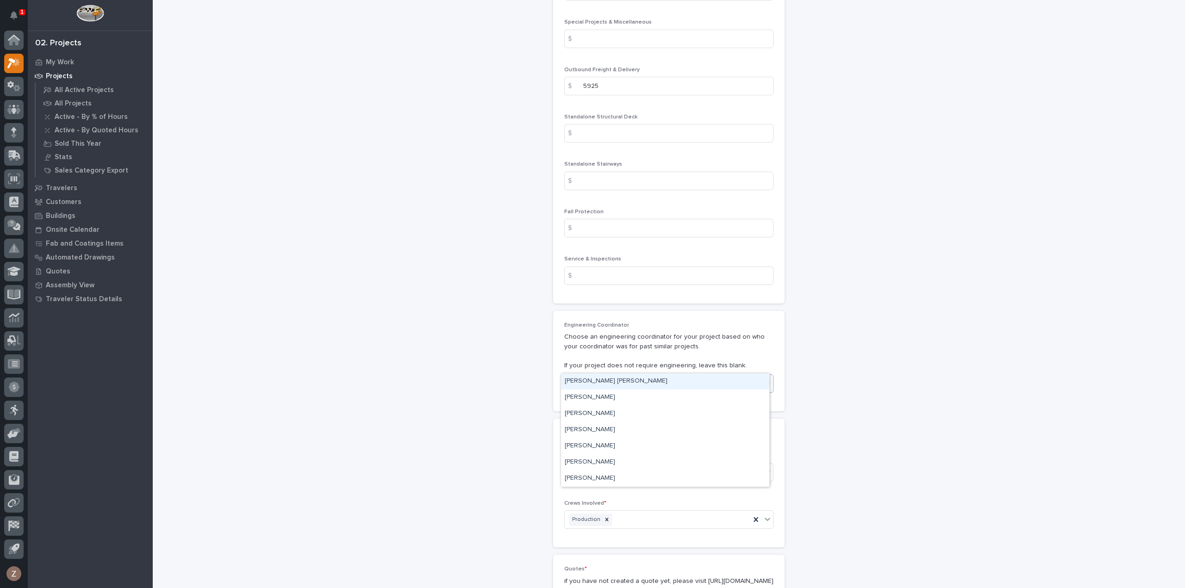
click at [692, 376] on div "Select..." at bounding box center [663, 383] width 197 height 15
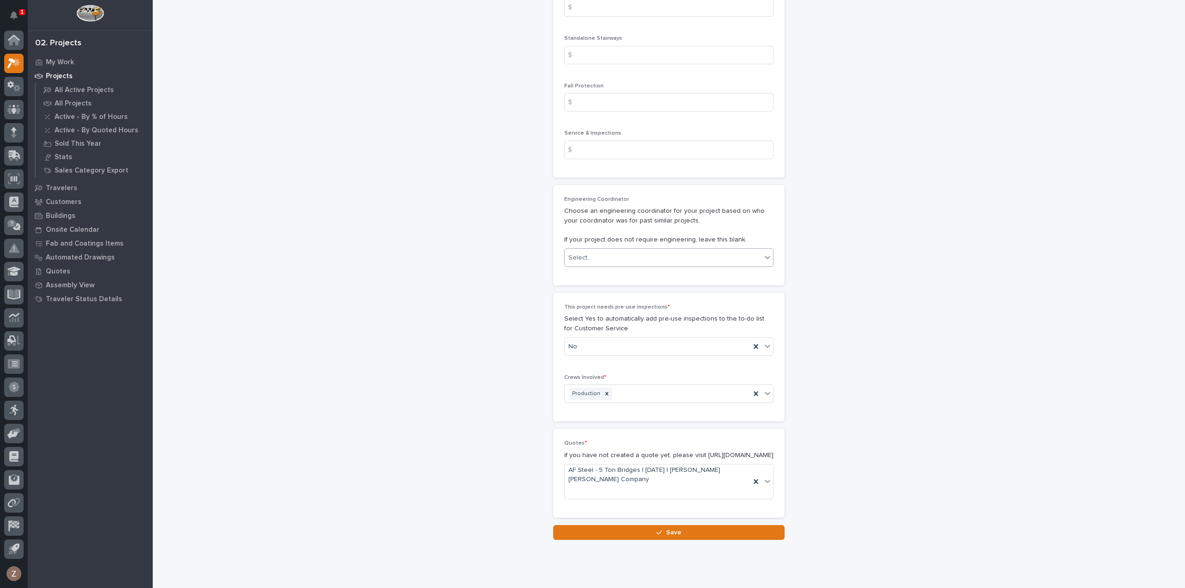
scroll to position [1446, 0]
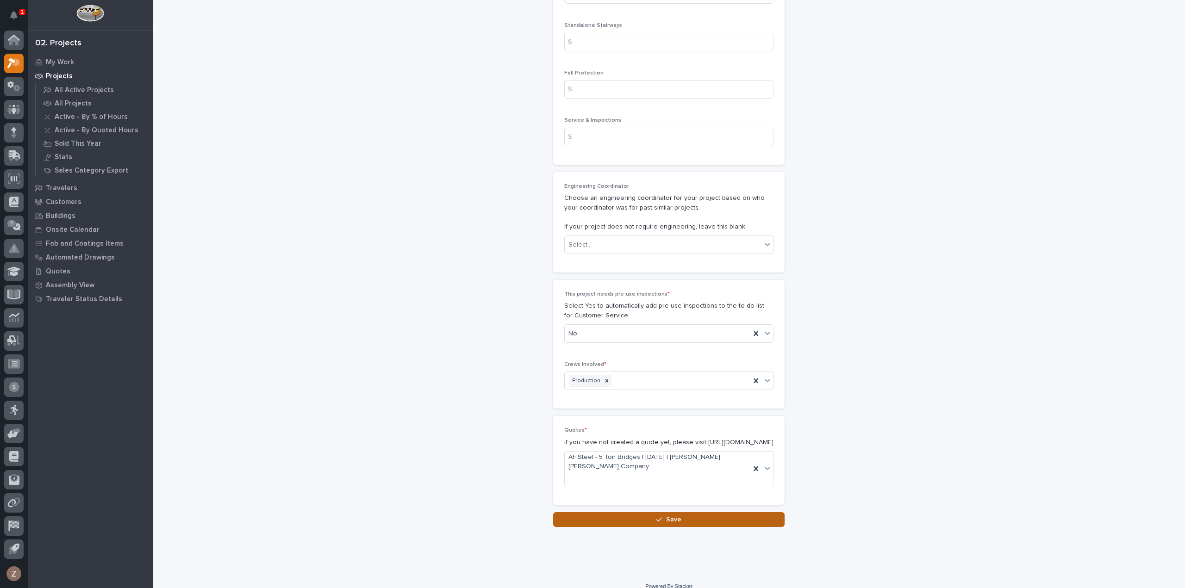
click at [687, 512] on button "Save" at bounding box center [668, 519] width 231 height 15
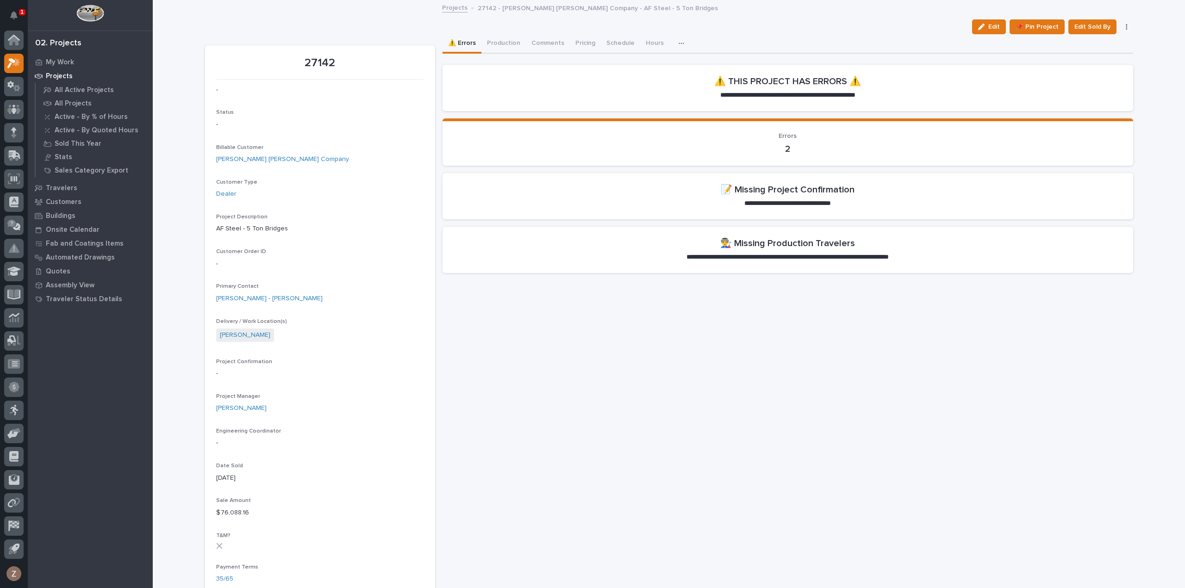
drag, startPoint x: 986, startPoint y: 28, endPoint x: 349, endPoint y: 323, distance: 702.3
click at [986, 28] on div "button" at bounding box center [983, 27] width 10 height 6
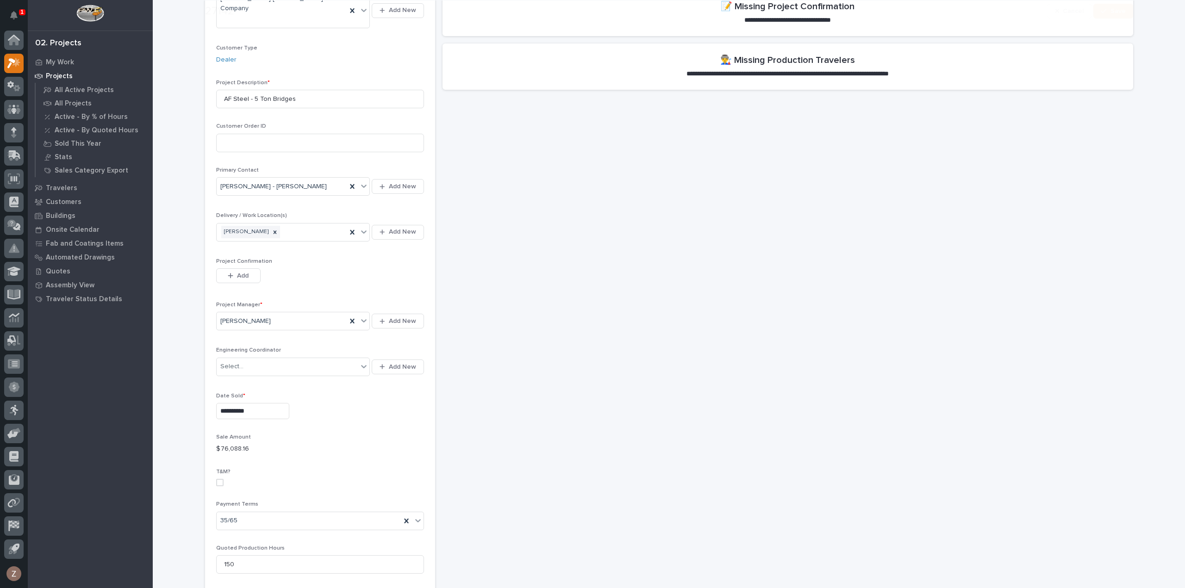
scroll to position [185, 0]
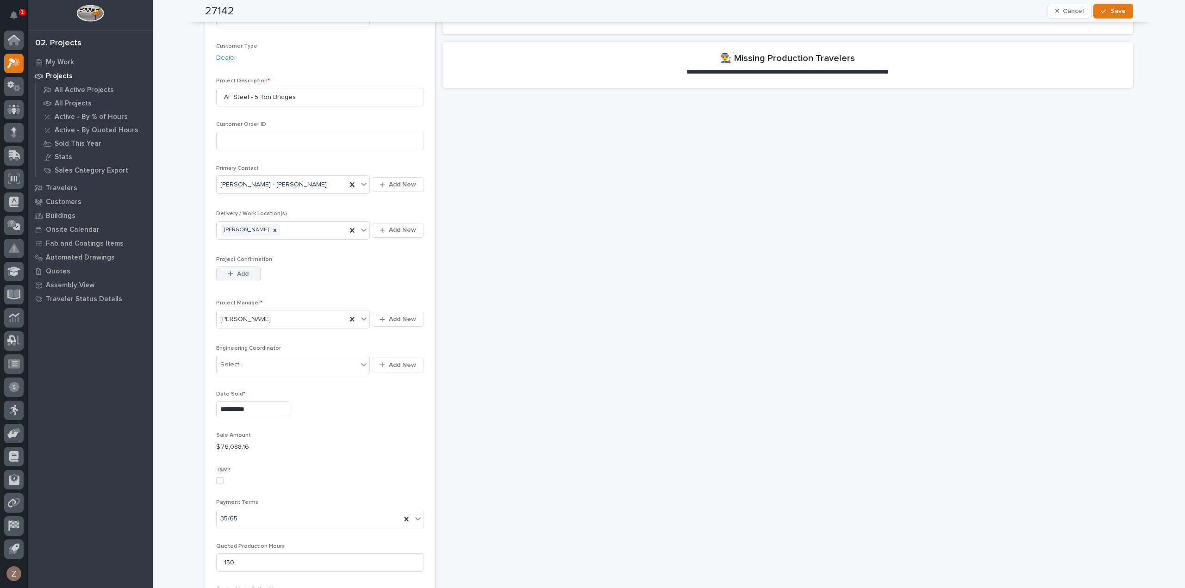
click at [237, 270] on span "Add" at bounding box center [243, 274] width 12 height 8
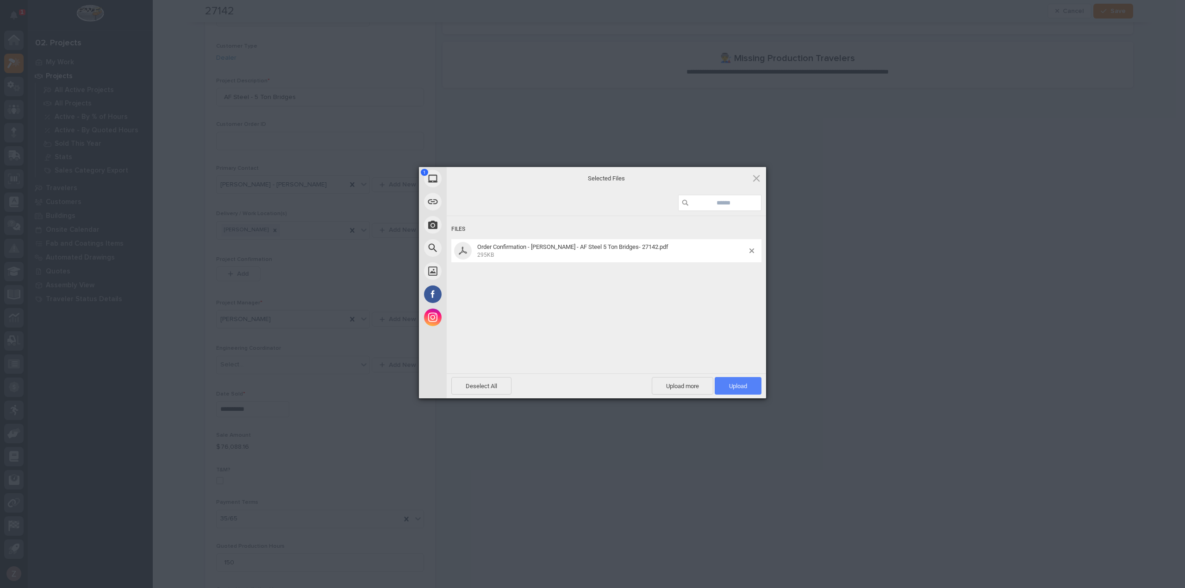
click at [750, 387] on span "Upload 1" at bounding box center [738, 386] width 47 height 18
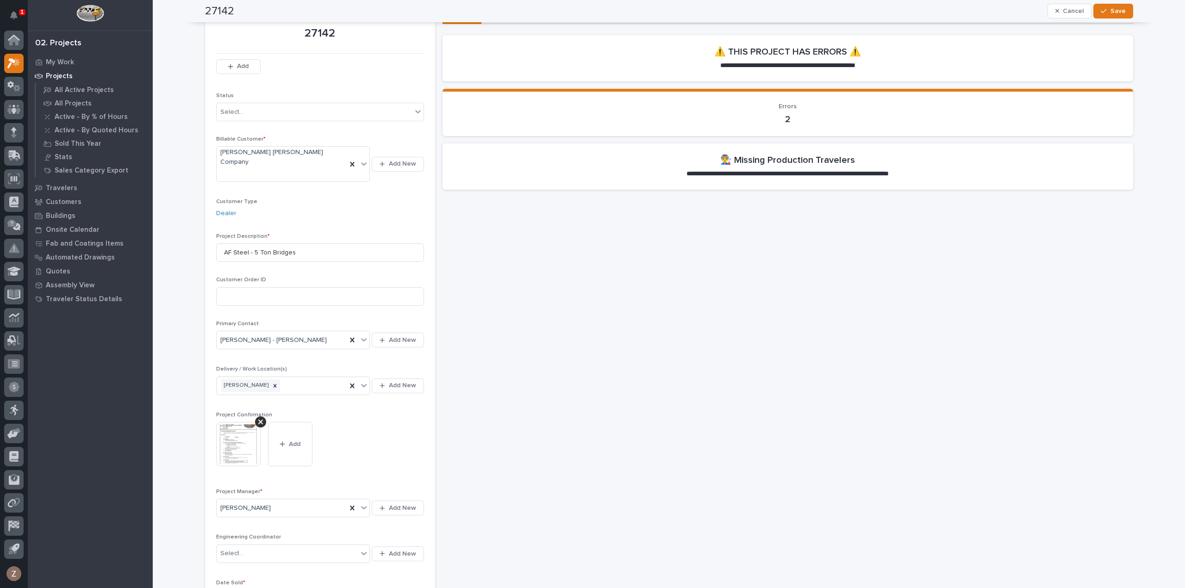
scroll to position [0, 0]
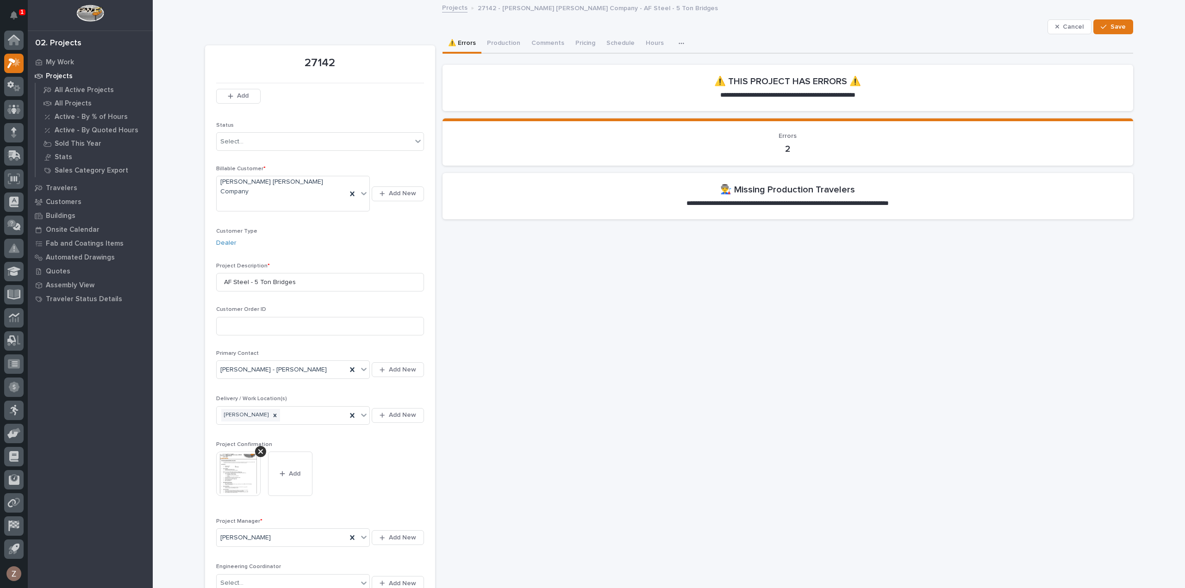
click at [495, 42] on button "Production" at bounding box center [503, 43] width 44 height 19
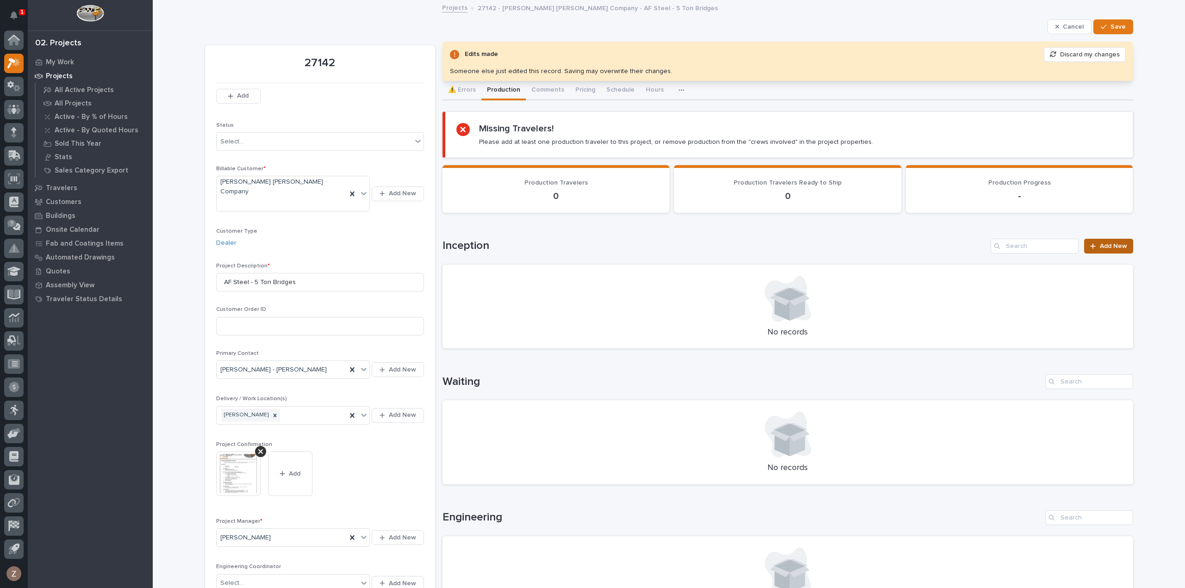
click at [1110, 244] on span "Add New" at bounding box center [1113, 246] width 27 height 6
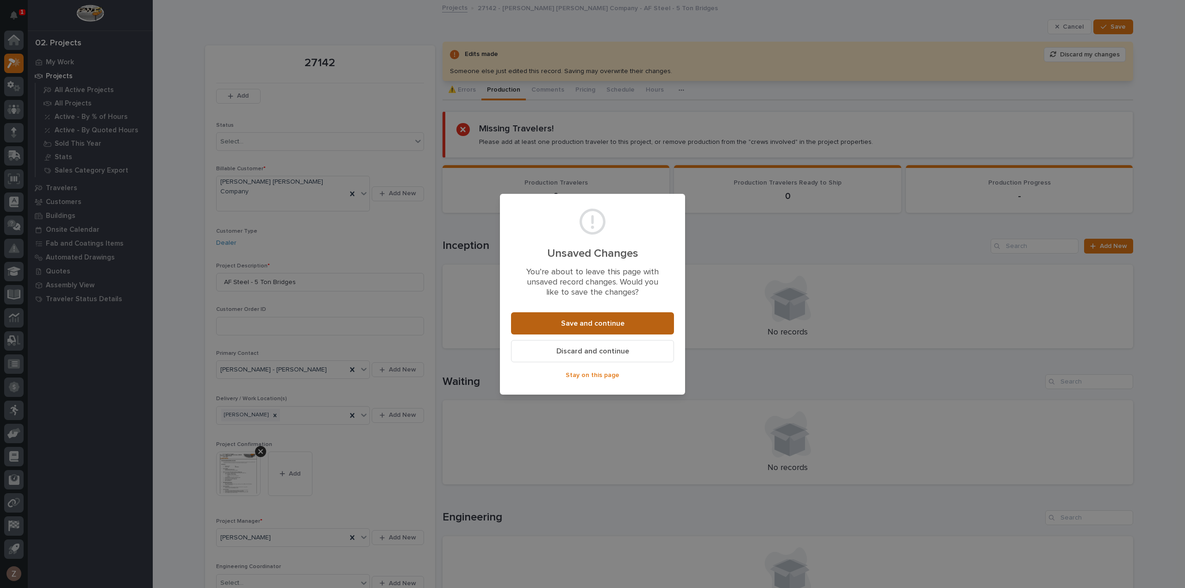
drag, startPoint x: 604, startPoint y: 326, endPoint x: 609, endPoint y: 326, distance: 5.6
click at [604, 325] on span "Save and continue" at bounding box center [592, 324] width 63 height 10
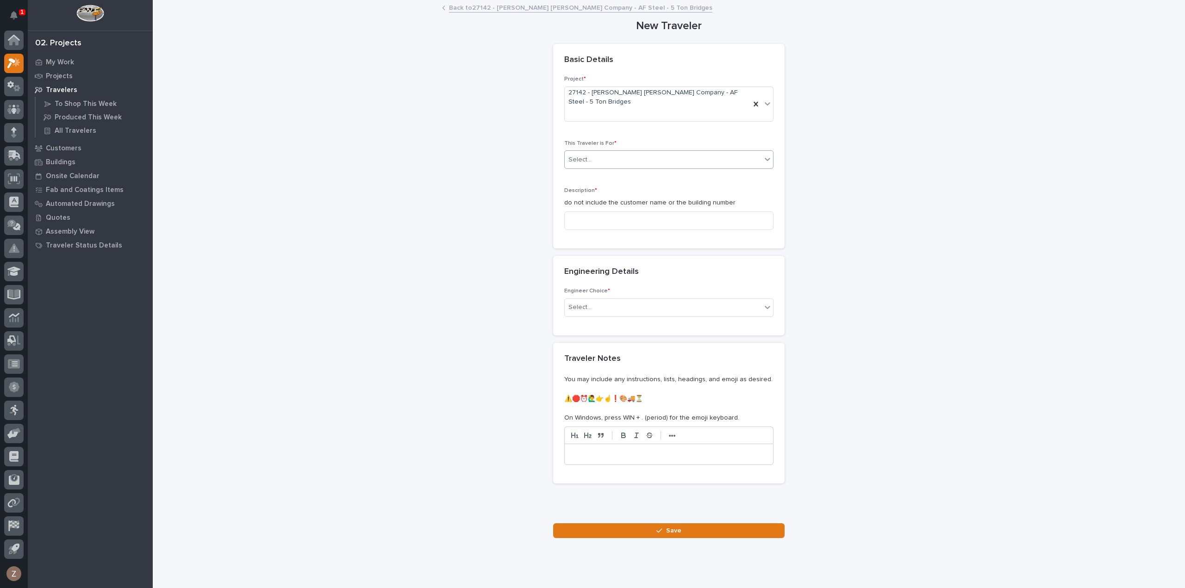
click at [605, 152] on div "Select..." at bounding box center [663, 159] width 197 height 15
click at [610, 163] on div "Production" at bounding box center [665, 160] width 208 height 16
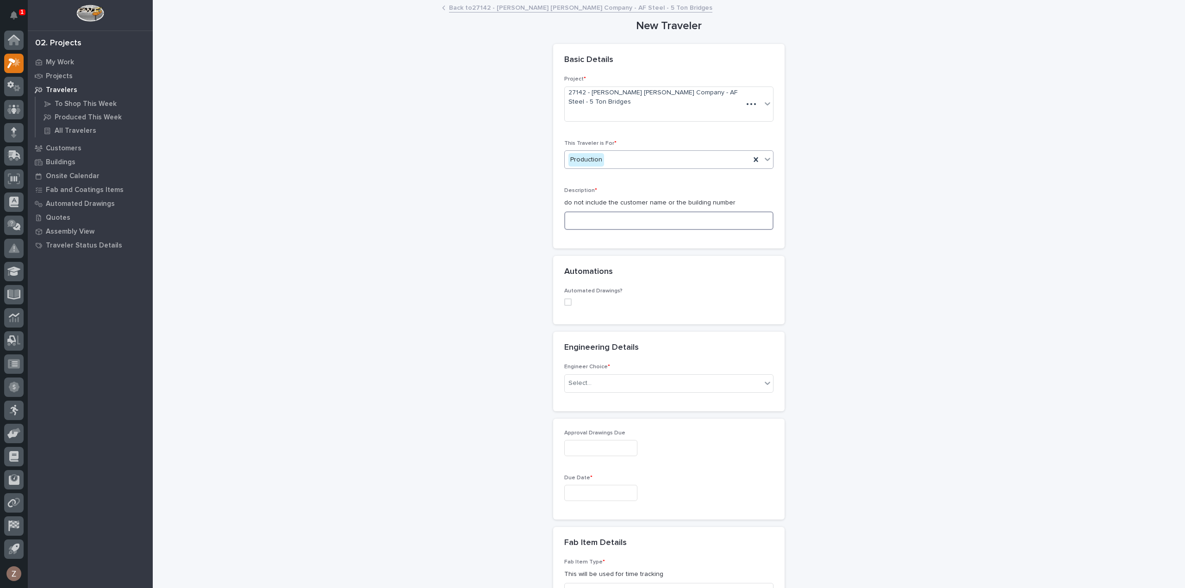
click at [603, 212] on input at bounding box center [668, 221] width 209 height 19
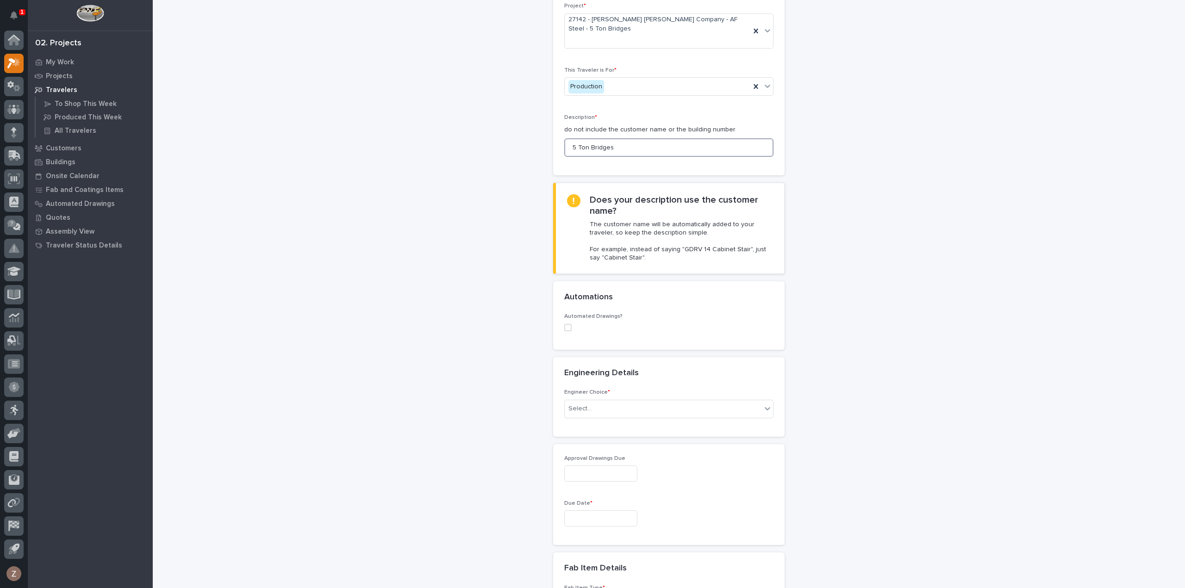
scroll to position [139, 0]
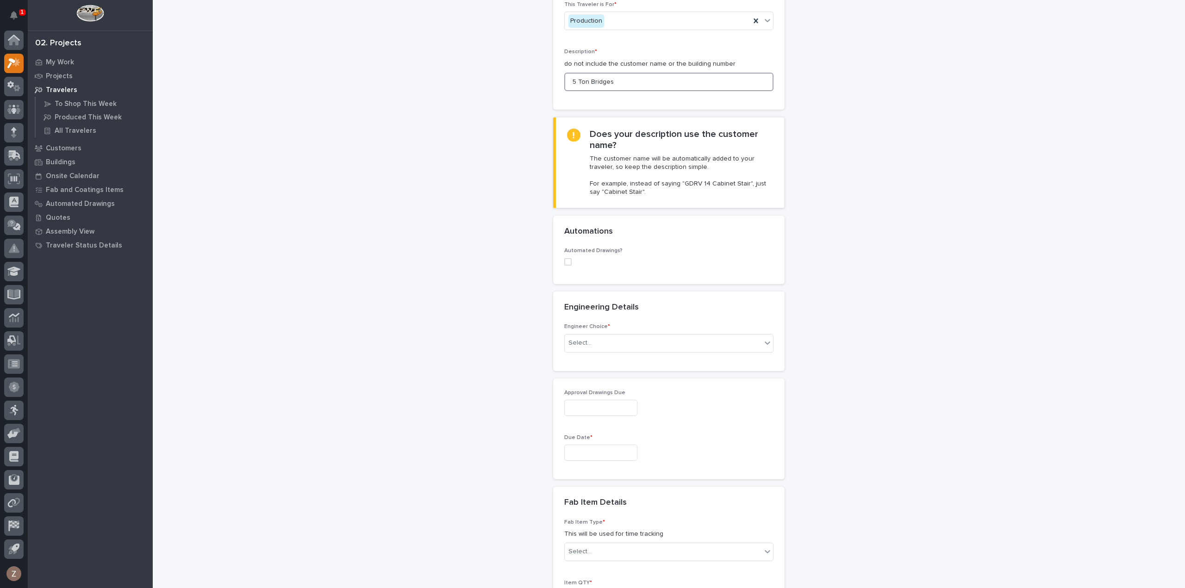
click at [564, 258] on span at bounding box center [567, 261] width 7 height 7
type input "5 Ton Bridges"
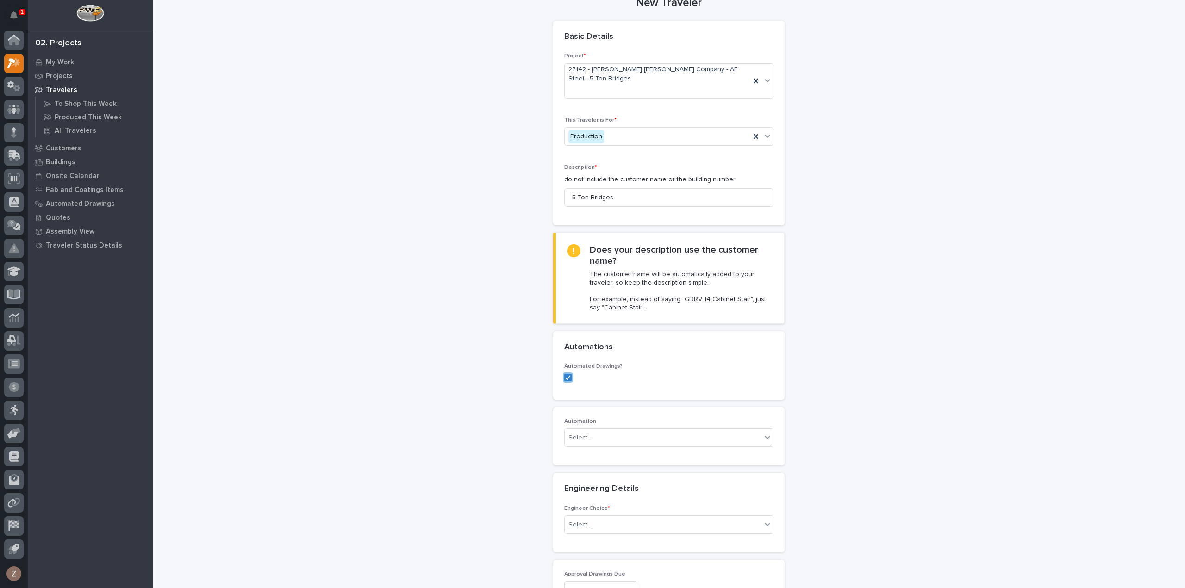
scroll to position [0, 0]
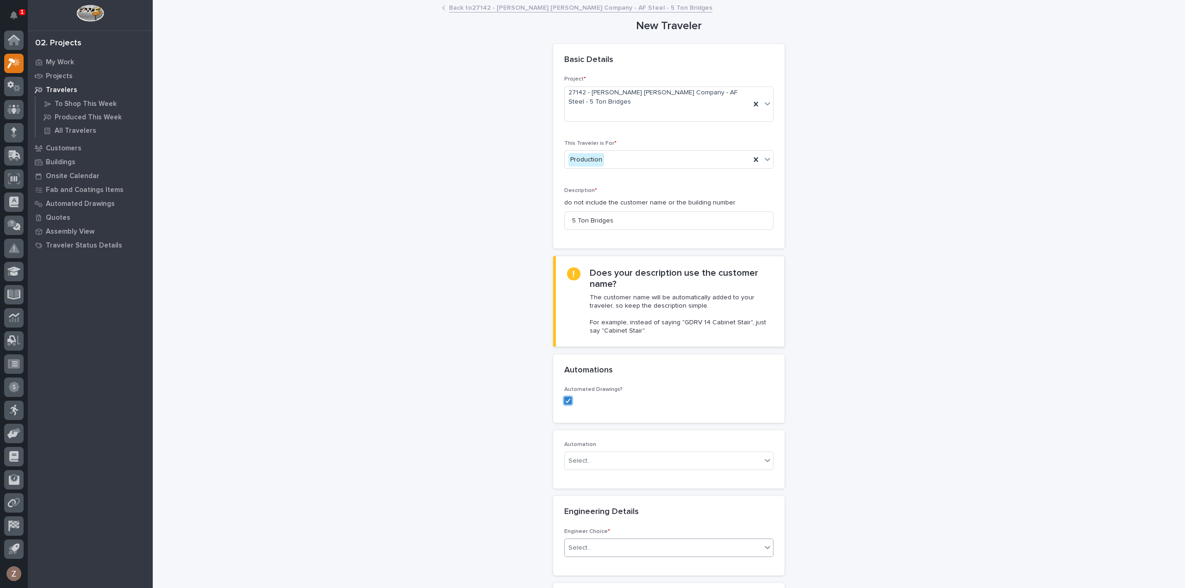
click at [609, 541] on div "Select..." at bounding box center [663, 548] width 197 height 15
click at [596, 580] on div "I know who will draw this" at bounding box center [665, 580] width 208 height 16
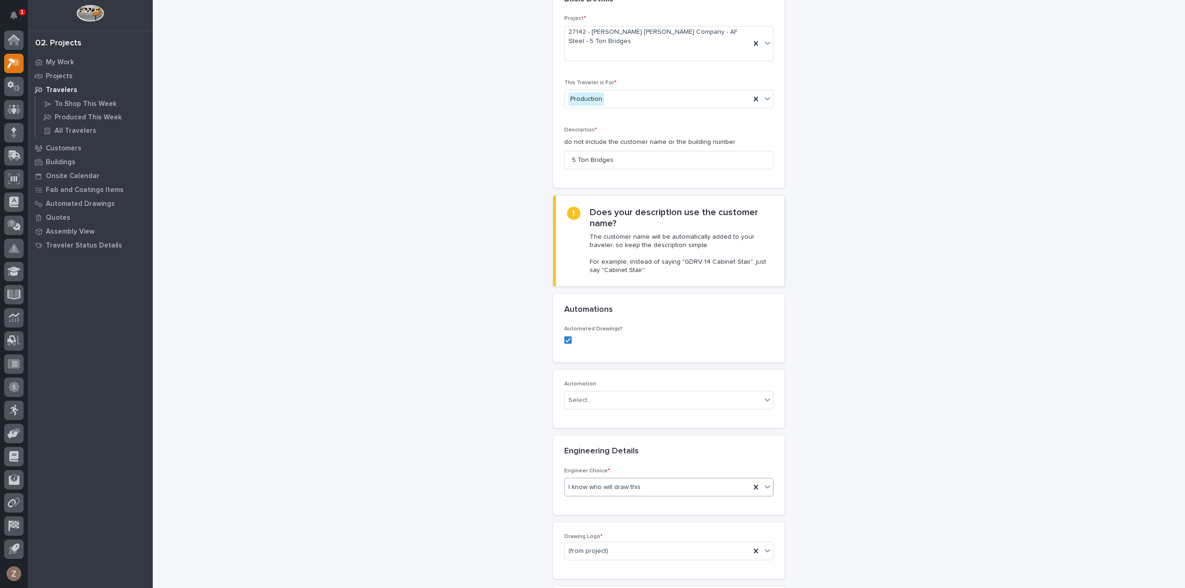
scroll to position [243, 0]
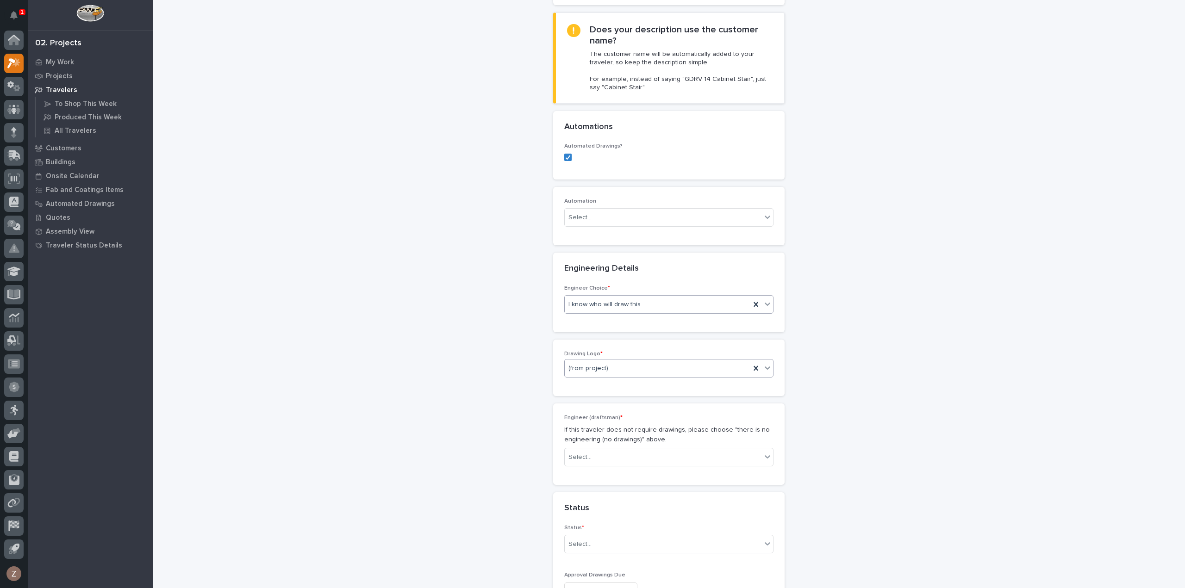
click at [633, 361] on div "(from project)" at bounding box center [658, 368] width 186 height 15
click at [599, 395] on div "PWI" at bounding box center [665, 400] width 208 height 16
click at [615, 450] on div "Select..." at bounding box center [663, 457] width 197 height 15
click at [599, 579] on div "[PERSON_NAME]" at bounding box center [665, 581] width 208 height 16
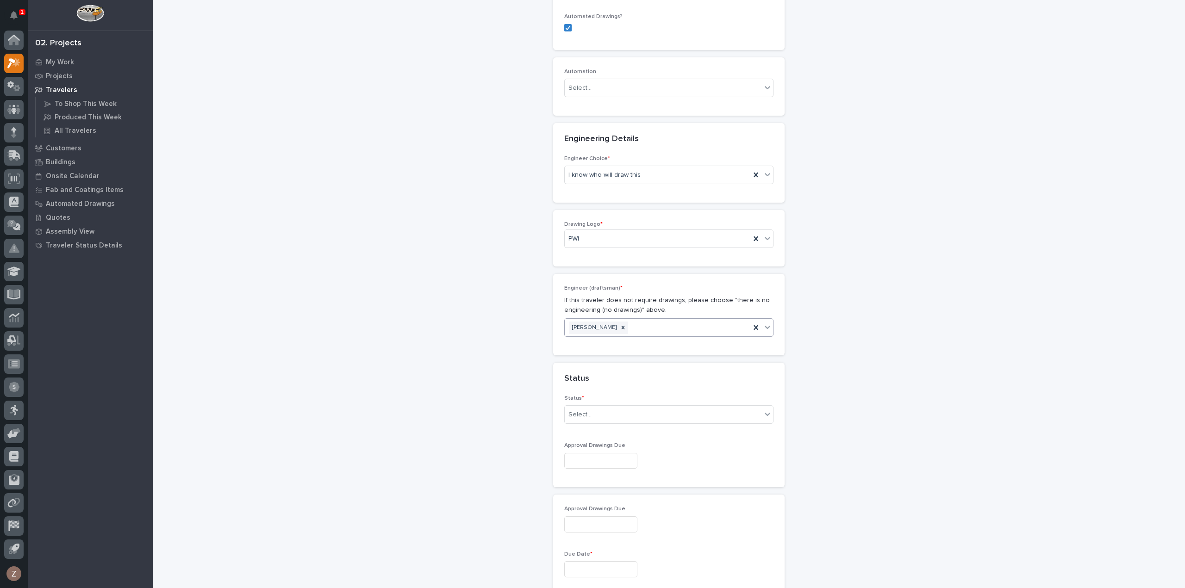
scroll to position [475, 0]
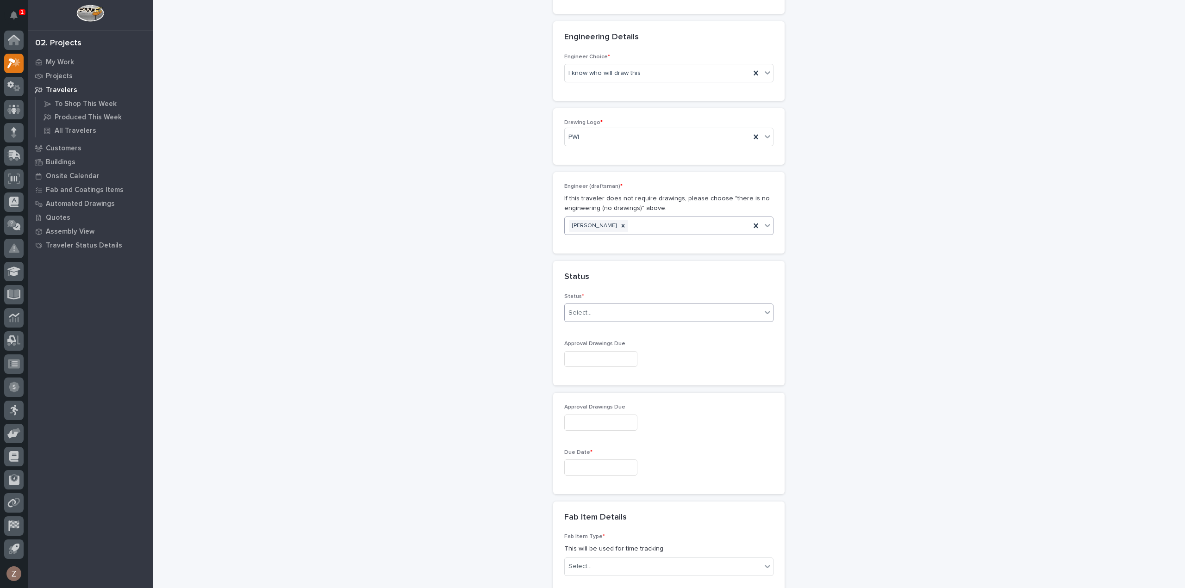
click at [592, 306] on div "Select..." at bounding box center [663, 313] width 197 height 15
click at [594, 373] on div "Sales Review / Customer Approval" at bounding box center [665, 376] width 208 height 16
click at [585, 460] on input "text" at bounding box center [600, 468] width 73 height 16
click at [641, 302] on span "Next Month" at bounding box center [641, 304] width 0 height 12
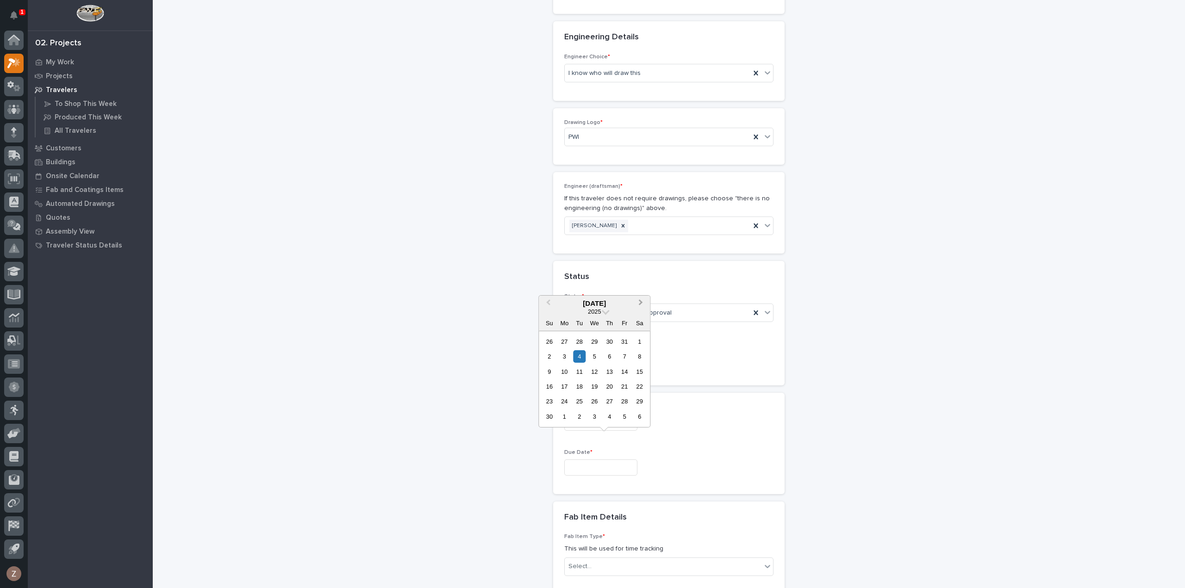
click at [641, 302] on span "Next Month" at bounding box center [641, 304] width 0 height 12
click at [567, 341] on div "1" at bounding box center [564, 342] width 12 height 12
type input "**********"
click at [599, 559] on div "Select..." at bounding box center [663, 566] width 197 height 15
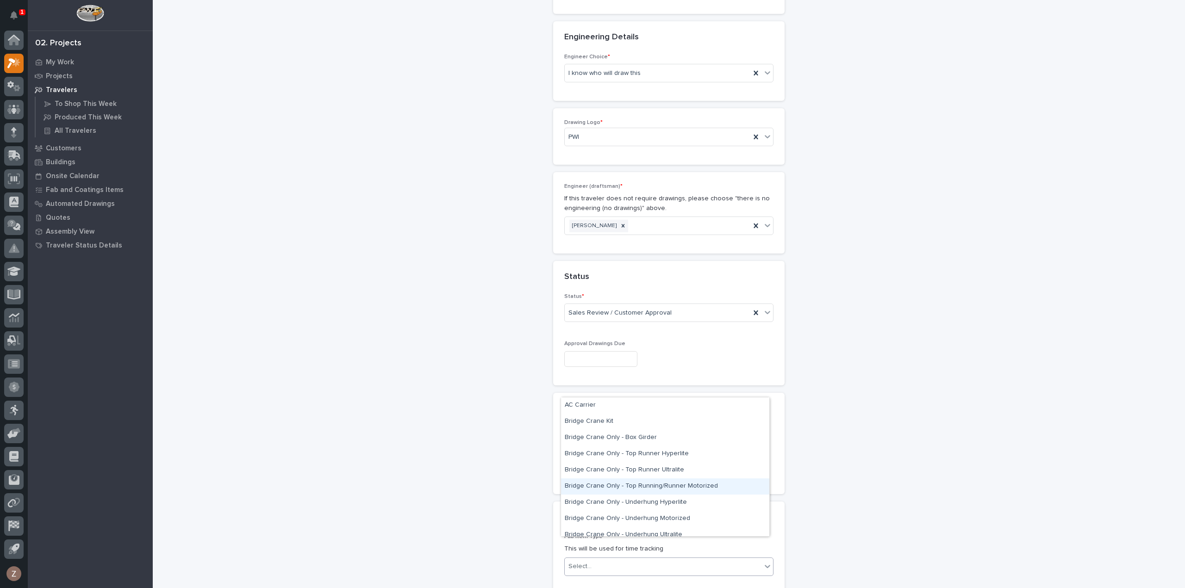
click at [653, 487] on div "Bridge Crane Only - Top Running/Runner Motorized" at bounding box center [665, 487] width 208 height 16
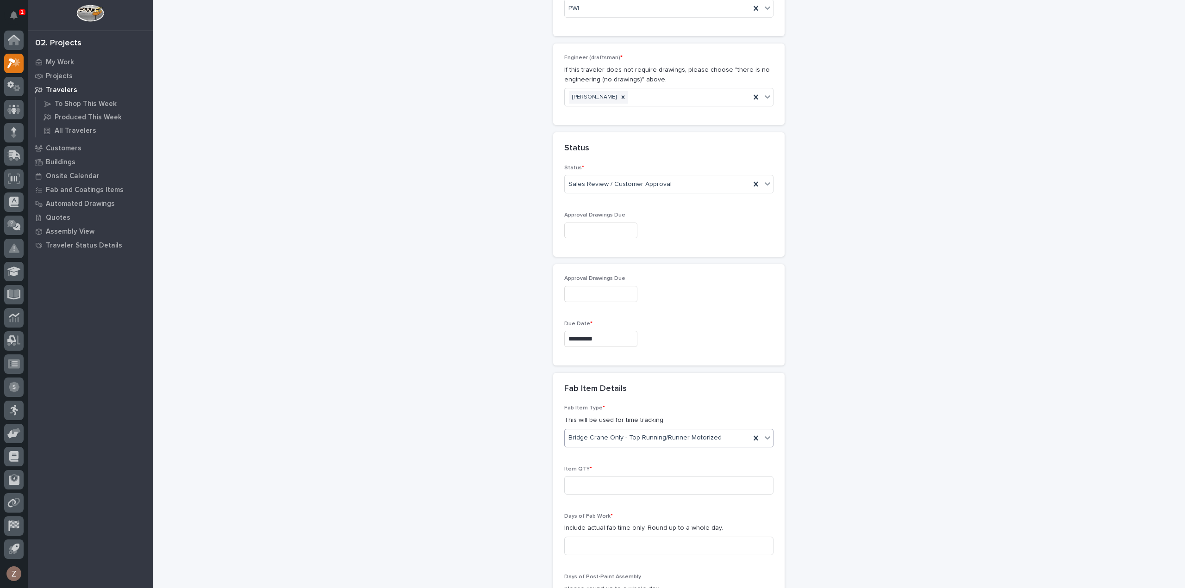
scroll to position [706, 0]
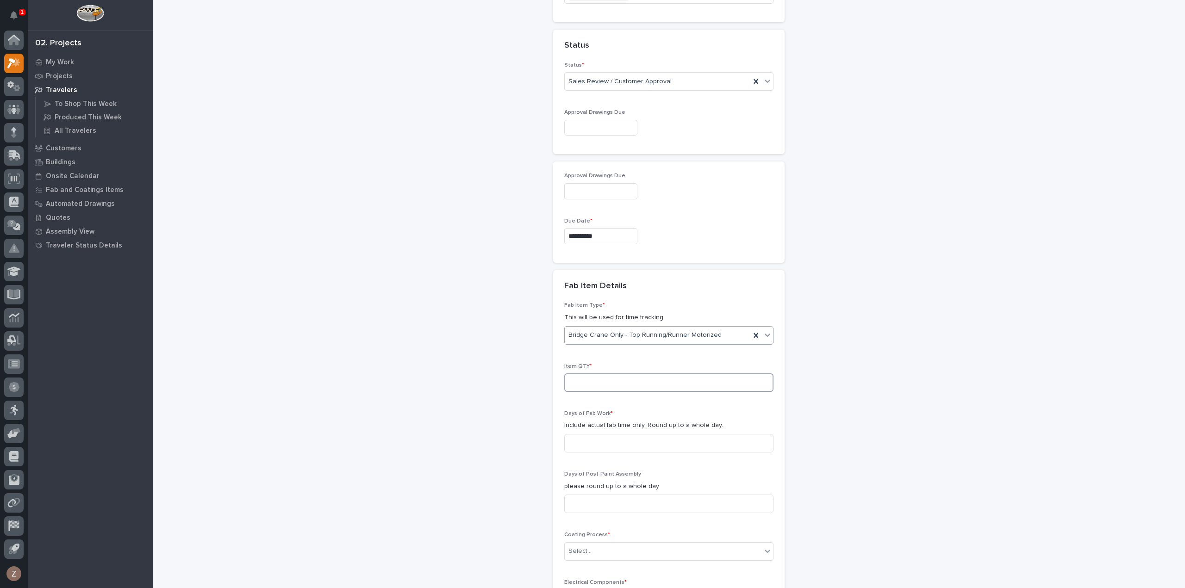
click at [612, 374] on input at bounding box center [668, 383] width 209 height 19
type input "2"
click at [605, 434] on input at bounding box center [668, 443] width 209 height 19
click at [595, 434] on input at bounding box center [668, 443] width 209 height 19
type input "8"
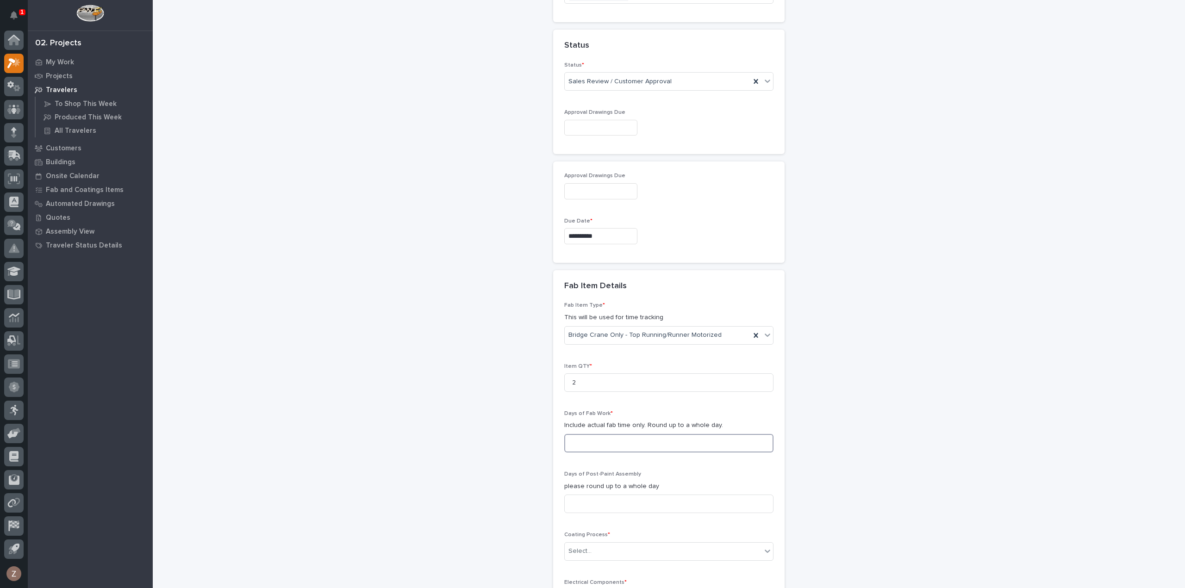
click at [601, 434] on input at bounding box center [668, 443] width 209 height 19
type input "4"
drag, startPoint x: 589, startPoint y: 482, endPoint x: 595, endPoint y: 480, distance: 6.3
click at [589, 495] on input at bounding box center [668, 504] width 209 height 19
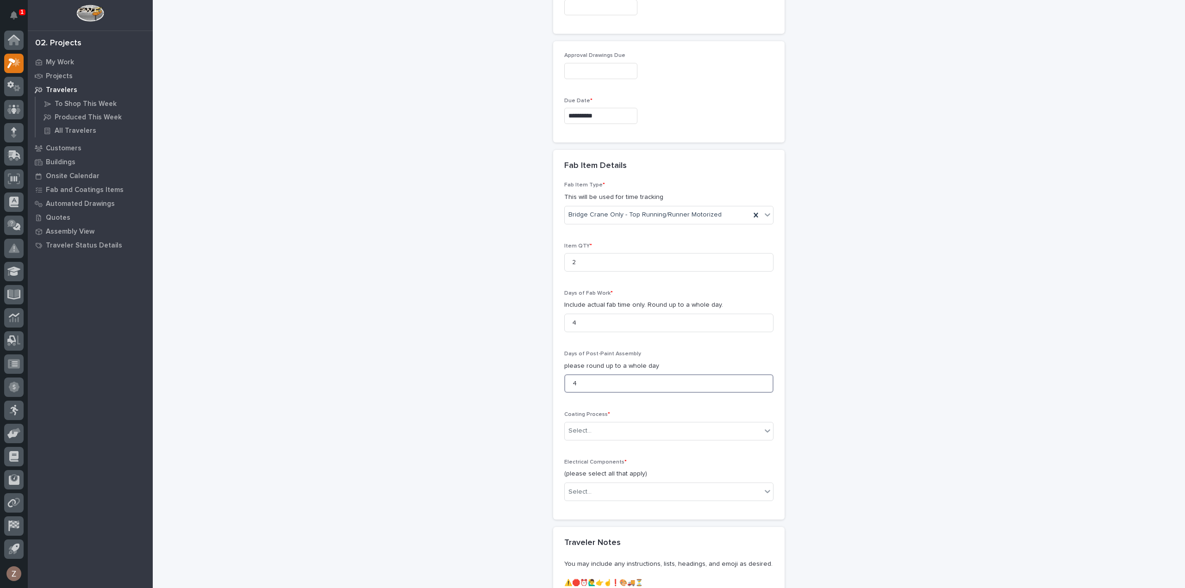
scroll to position [845, 0]
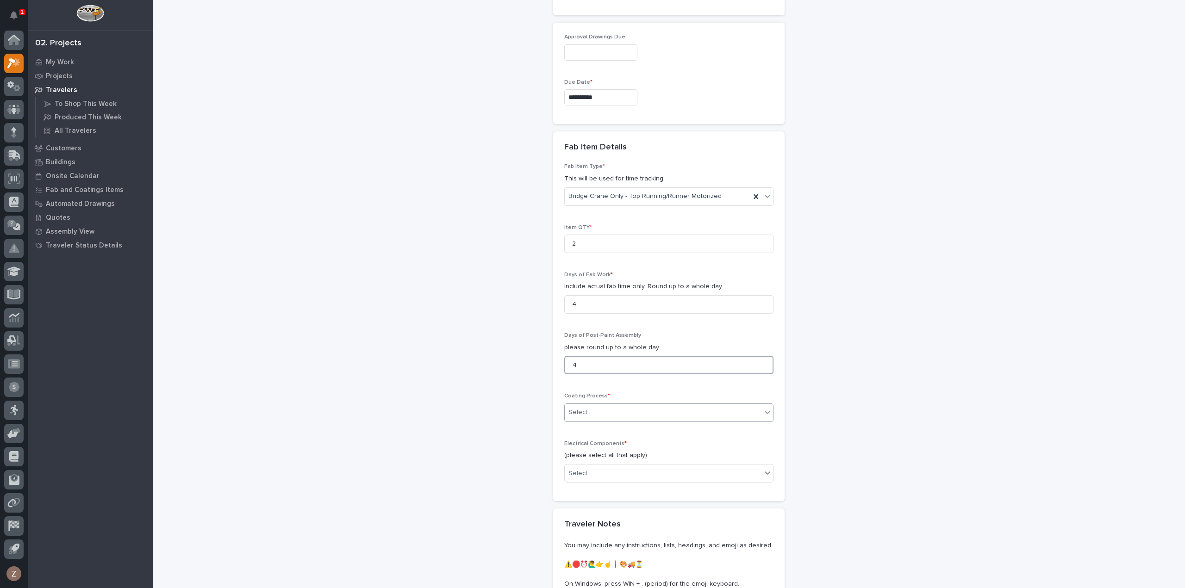
type input "4"
click at [597, 405] on div "Select..." at bounding box center [663, 412] width 197 height 15
click at [593, 428] on div "In-House Paint/Powder" at bounding box center [665, 426] width 208 height 16
click at [610, 466] on div "Select..." at bounding box center [663, 473] width 197 height 15
click at [617, 487] on div "Motorized End Trucks" at bounding box center [665, 486] width 208 height 16
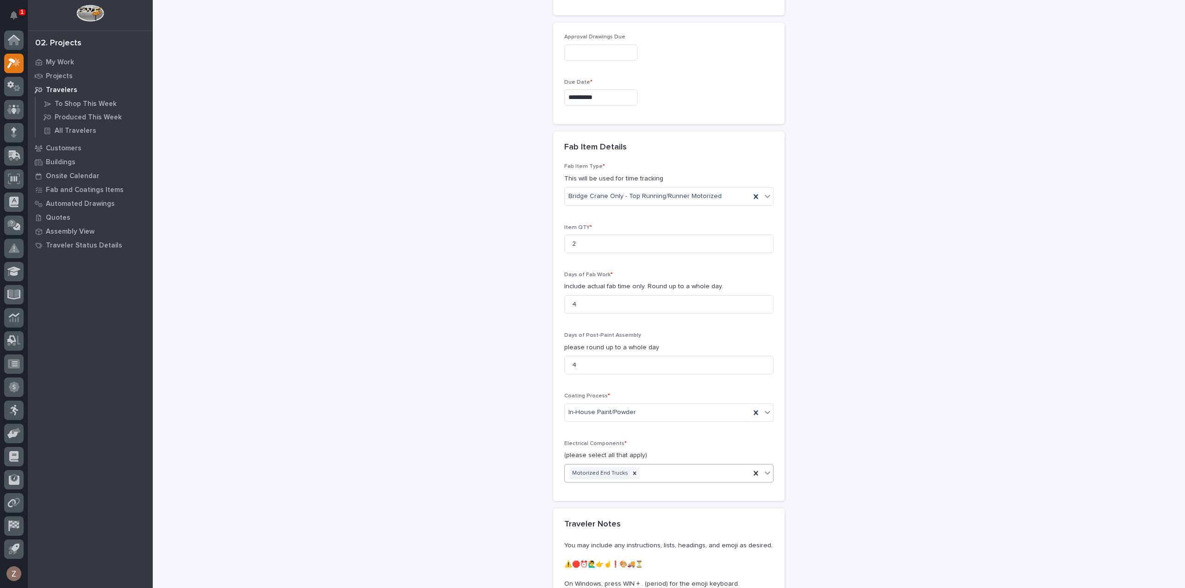
click at [682, 466] on div "Motorized End Trucks" at bounding box center [658, 474] width 186 height 16
click at [630, 487] on div "Motorized Trolley" at bounding box center [665, 486] width 208 height 16
click at [695, 472] on icon at bounding box center [696, 473] width 3 height 3
click at [655, 466] on div "Motorized End Trucks" at bounding box center [658, 474] width 186 height 16
click at [612, 519] on div "Wire Rope Hoist" at bounding box center [665, 518] width 208 height 16
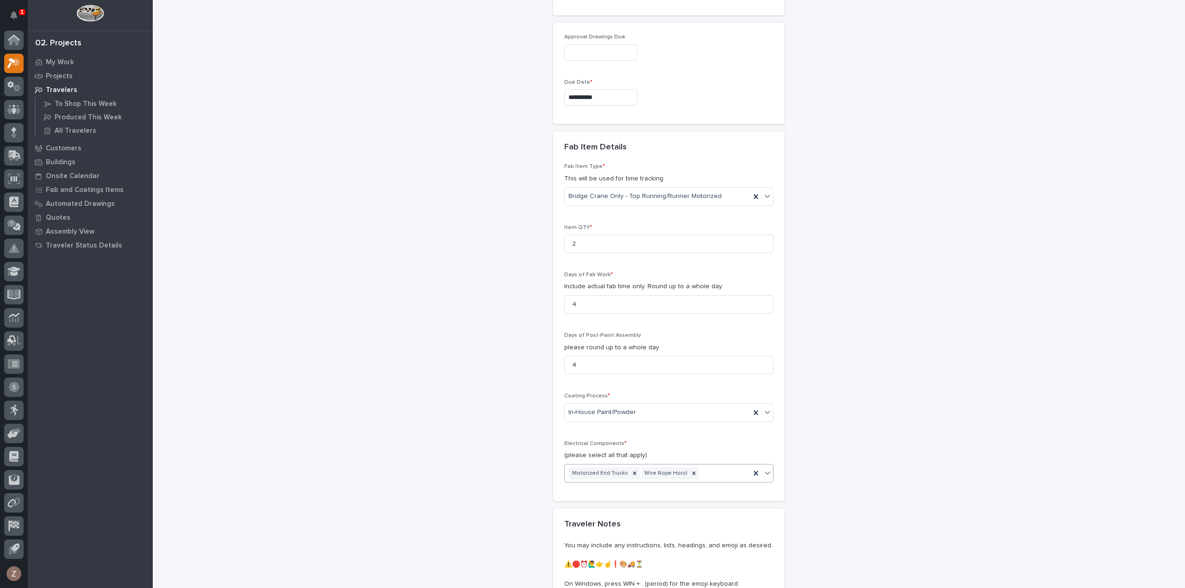
click at [705, 466] on div "Motorized End Trucks Wire Rope Hoist" at bounding box center [658, 474] width 186 height 16
click at [699, 466] on div "Motorized End Trucks Wire Rope Hoist" at bounding box center [658, 474] width 186 height 16
click at [632, 532] on div "Pendant Control" at bounding box center [665, 534] width 208 height 16
click at [650, 469] on div "Motorized End Trucks Wire Rope Hoist Pendant Control" at bounding box center [658, 480] width 186 height 31
click at [617, 536] on div "Radio Control" at bounding box center [665, 531] width 208 height 16
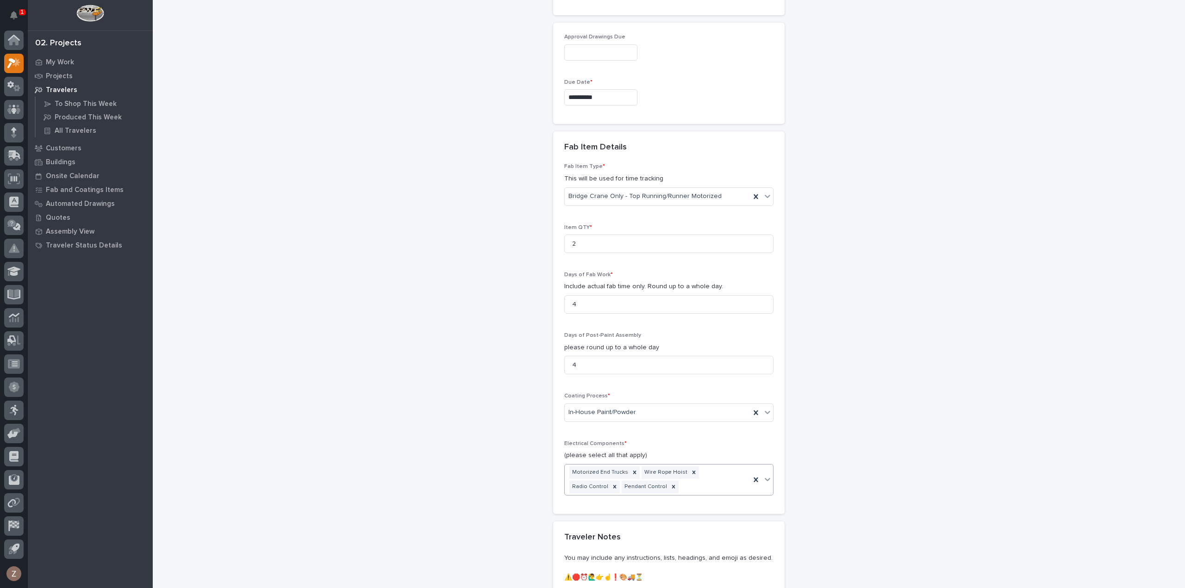
click at [647, 468] on div "Motorized End Trucks Wire Rope Hoist Radio Control Pendant Control" at bounding box center [658, 480] width 186 height 31
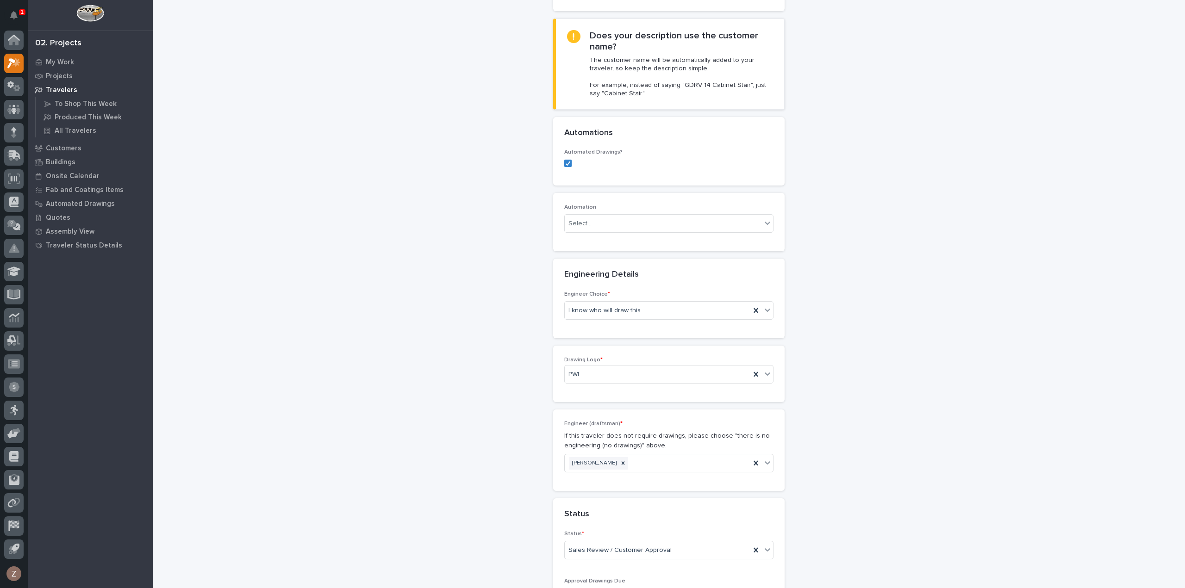
scroll to position [284, 0]
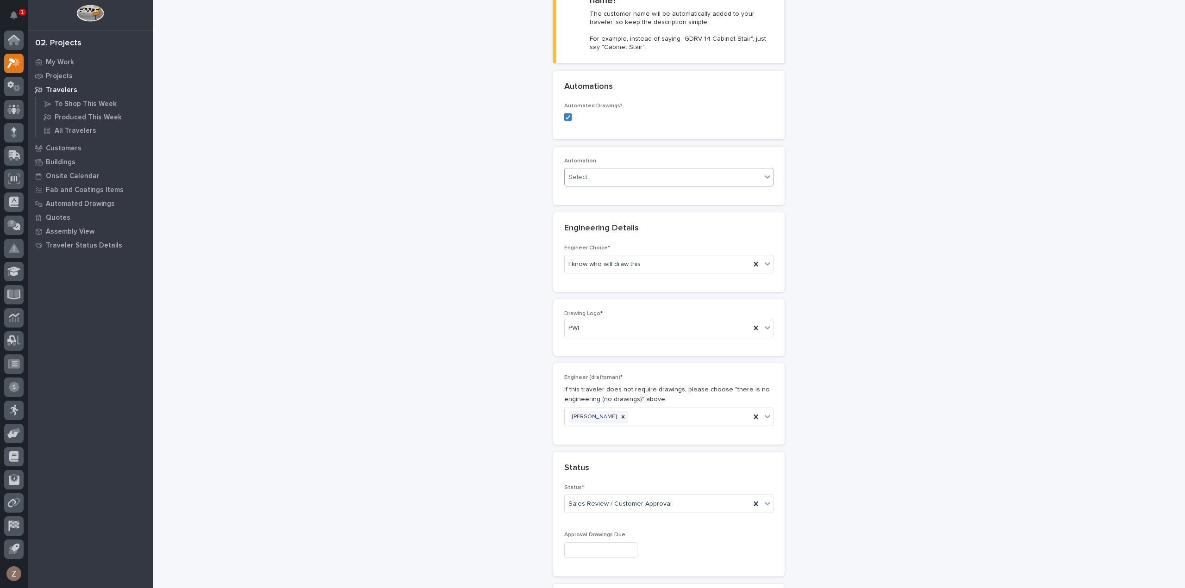
click at [618, 170] on div "Select..." at bounding box center [663, 177] width 197 height 15
type input "*********"
click at [609, 170] on div "Select..." at bounding box center [663, 177] width 197 height 15
type input "*********"
click at [614, 175] on div "TB #41337" at bounding box center [665, 176] width 208 height 16
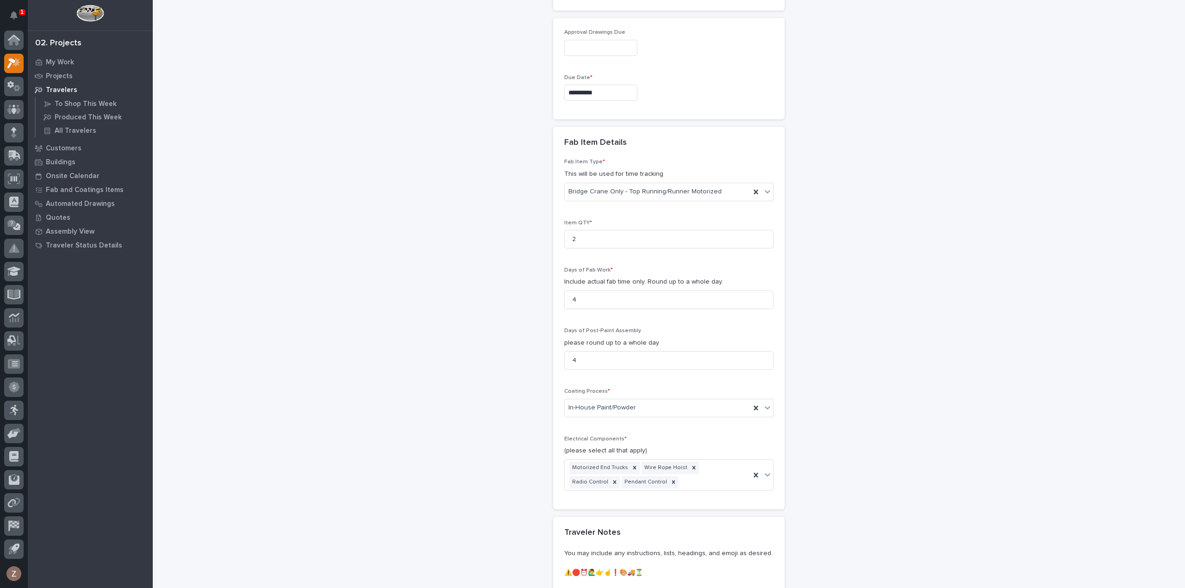
scroll to position [1024, 0]
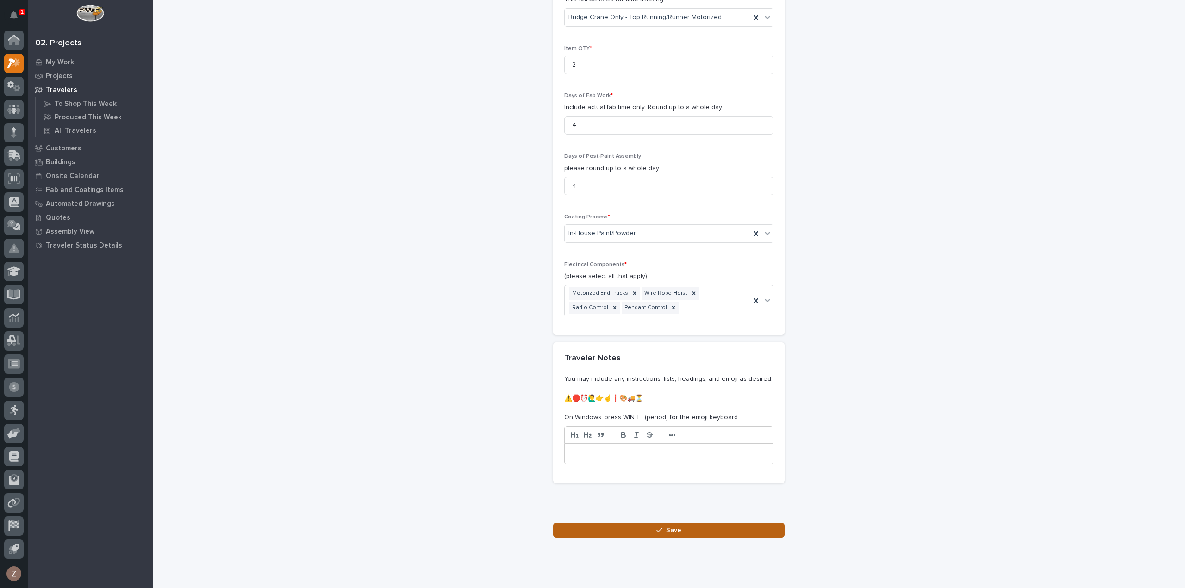
click at [672, 526] on span "Save" at bounding box center [673, 530] width 15 height 8
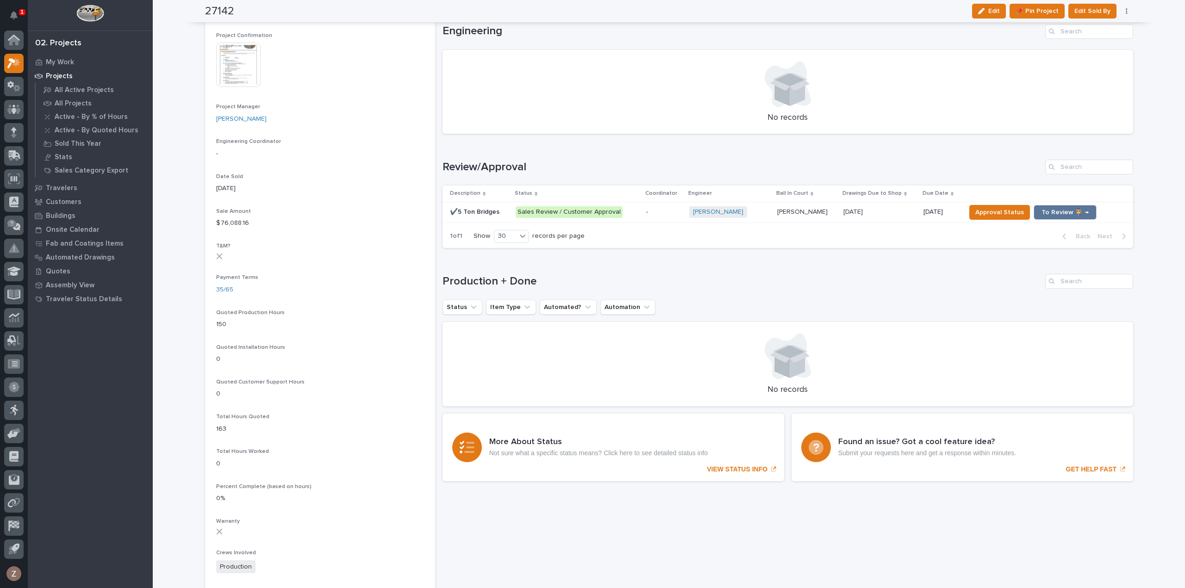
scroll to position [324, 0]
